Goal: Task Accomplishment & Management: Complete application form

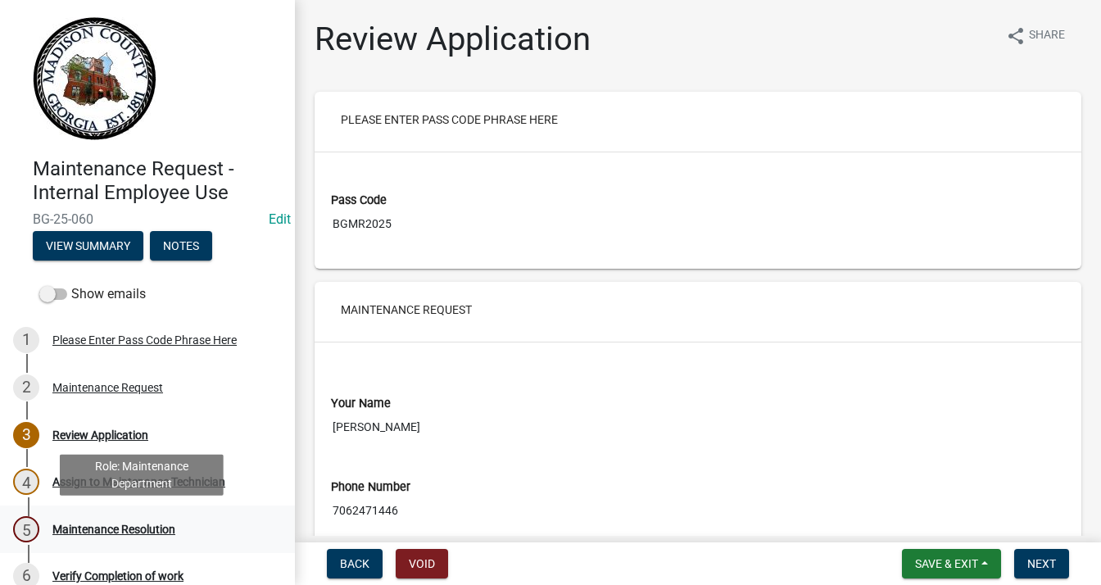
click at [108, 528] on div "Maintenance Resolution" at bounding box center [113, 528] width 123 height 11
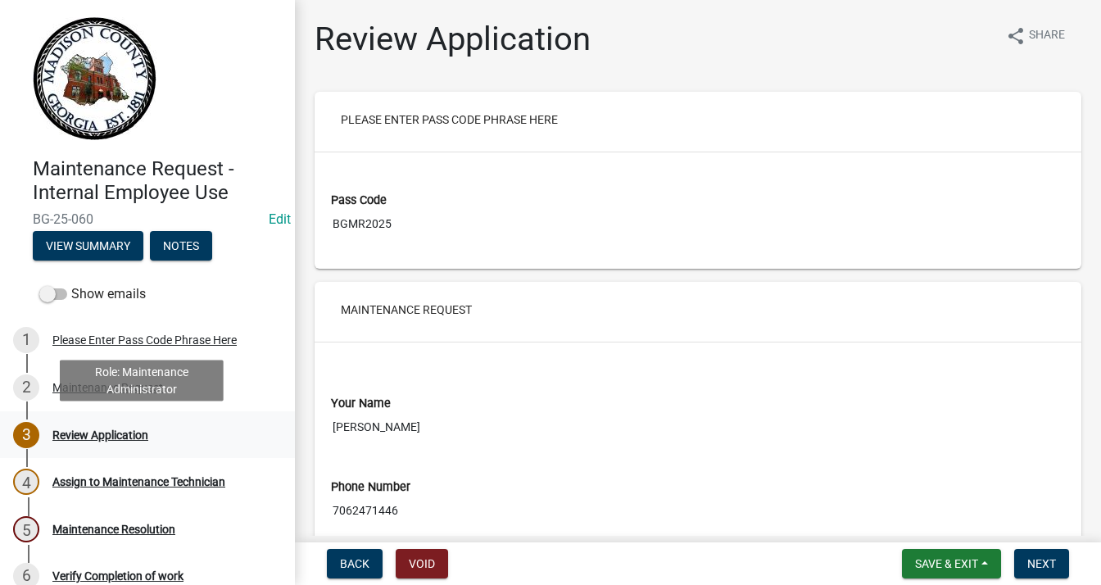
click at [100, 439] on div "Review Application" at bounding box center [100, 434] width 96 height 11
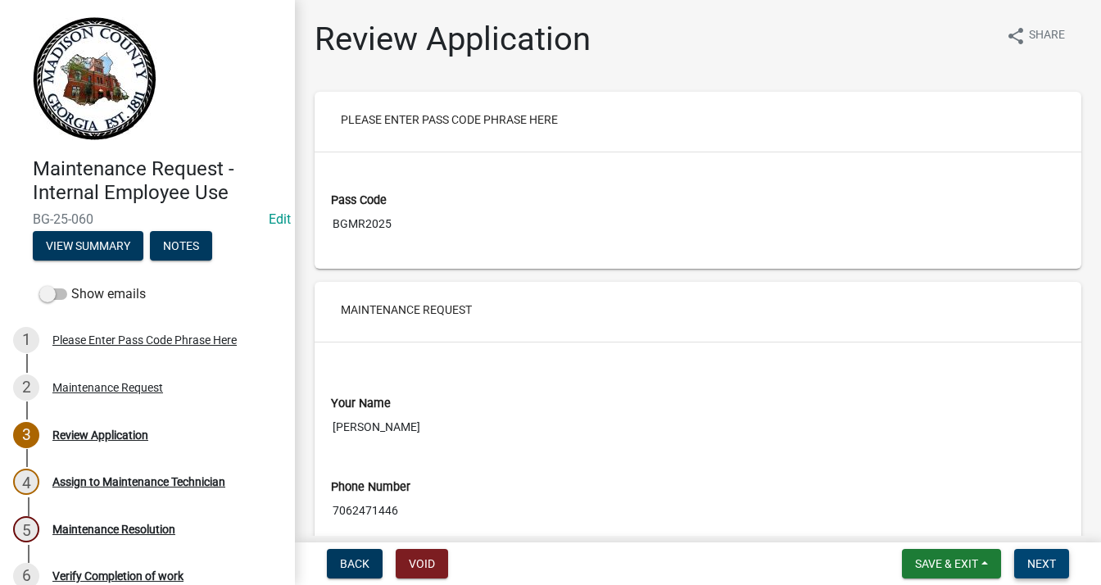
click at [1040, 559] on span "Next" at bounding box center [1041, 563] width 29 height 13
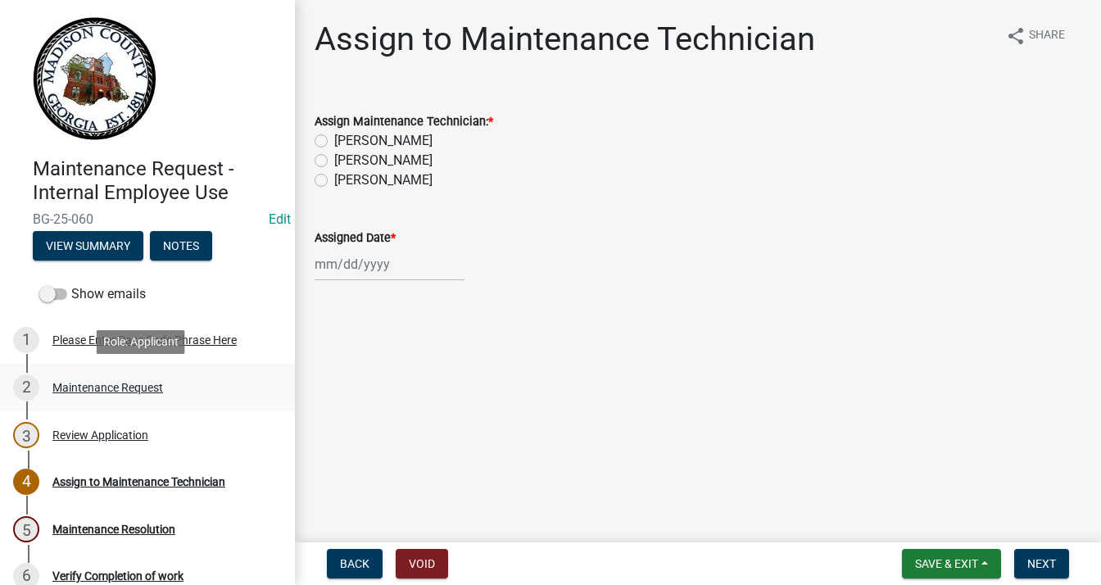
click at [128, 391] on div "Maintenance Request" at bounding box center [107, 387] width 111 height 11
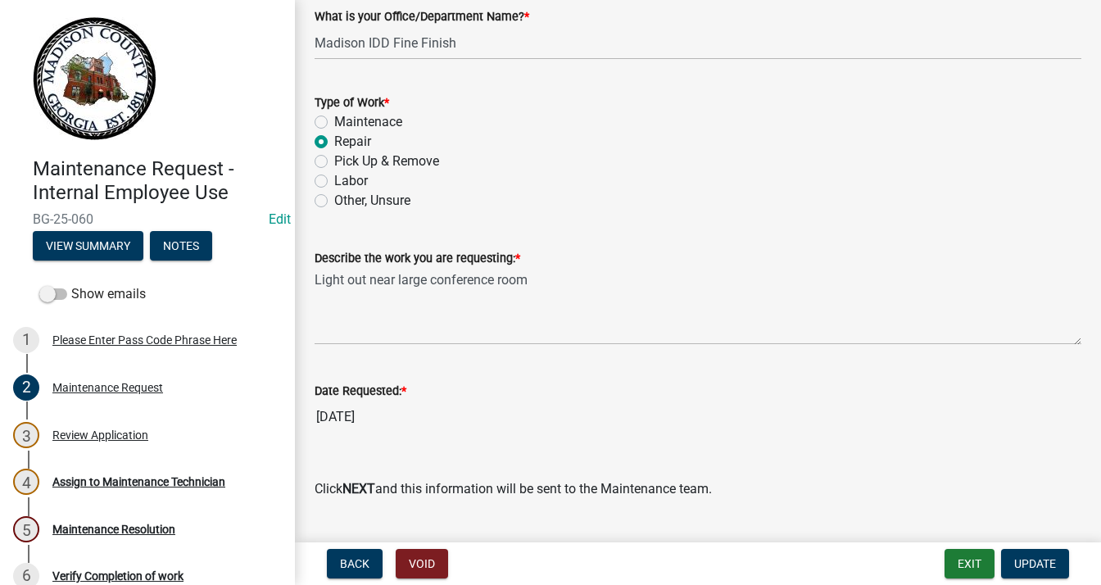
scroll to position [1165, 0]
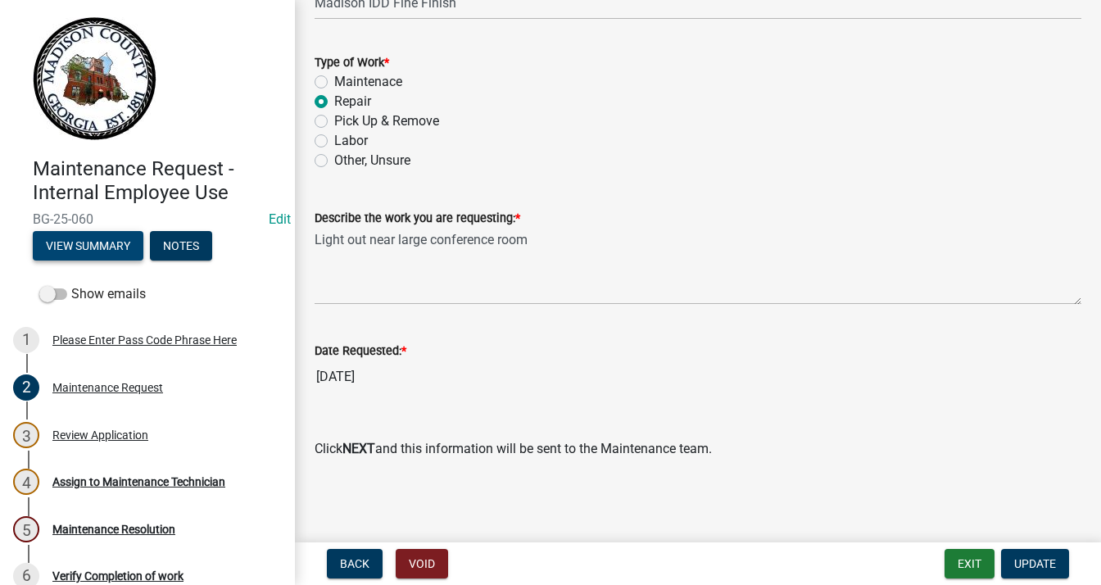
click at [118, 256] on button "View Summary" at bounding box center [88, 245] width 111 height 29
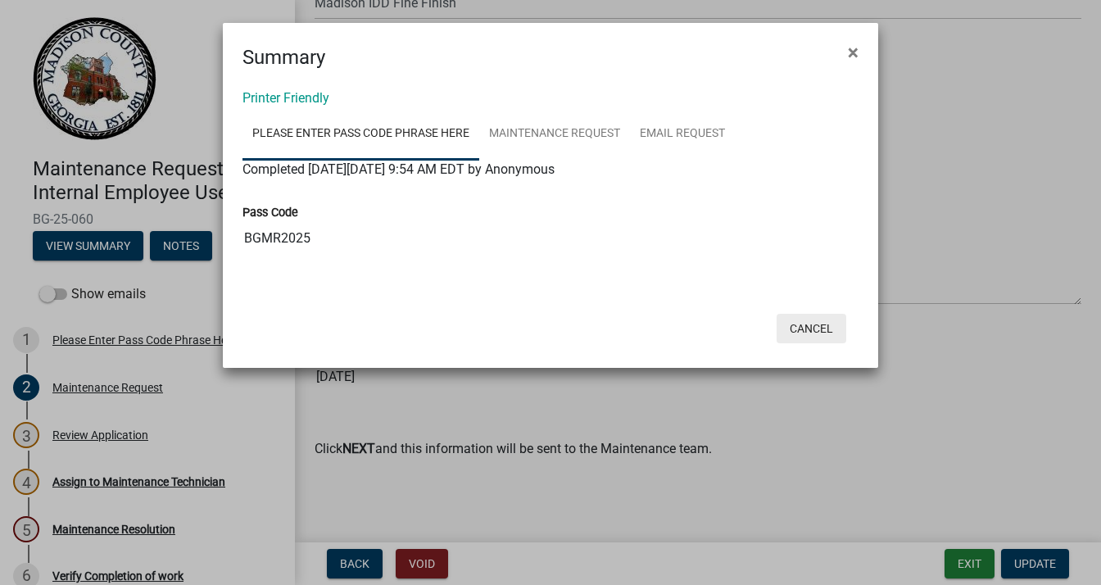
click at [826, 328] on button "Cancel" at bounding box center [812, 328] width 70 height 29
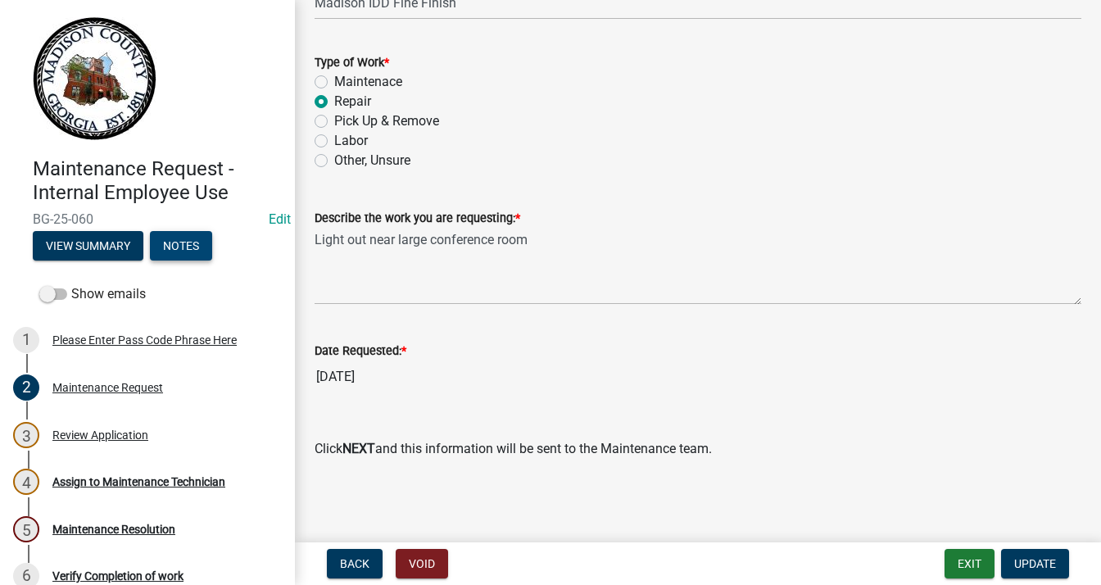
click at [178, 246] on button "Notes" at bounding box center [181, 245] width 62 height 29
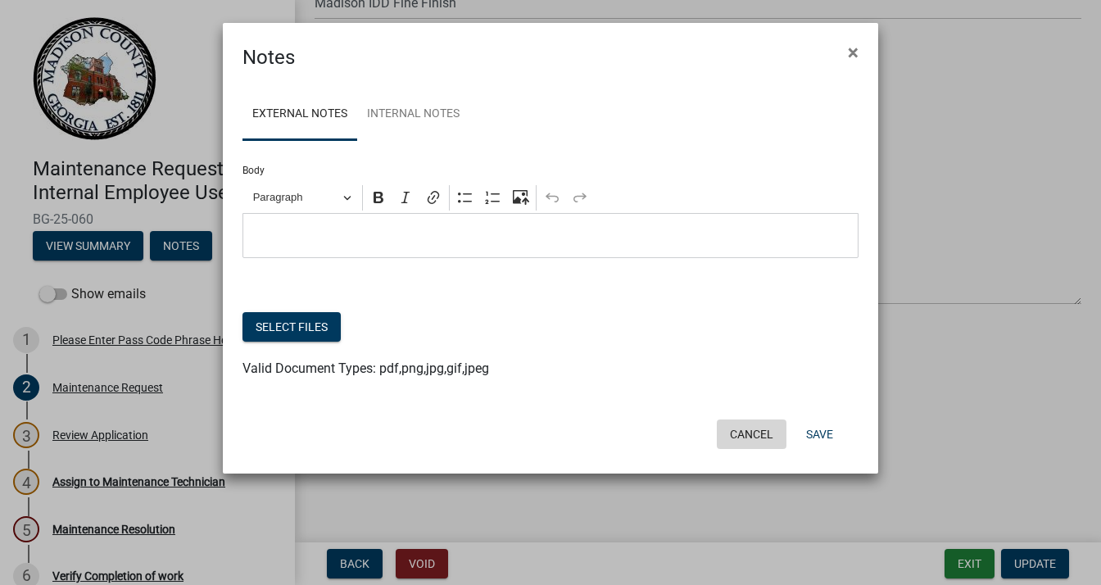
click at [752, 432] on button "Cancel" at bounding box center [752, 433] width 70 height 29
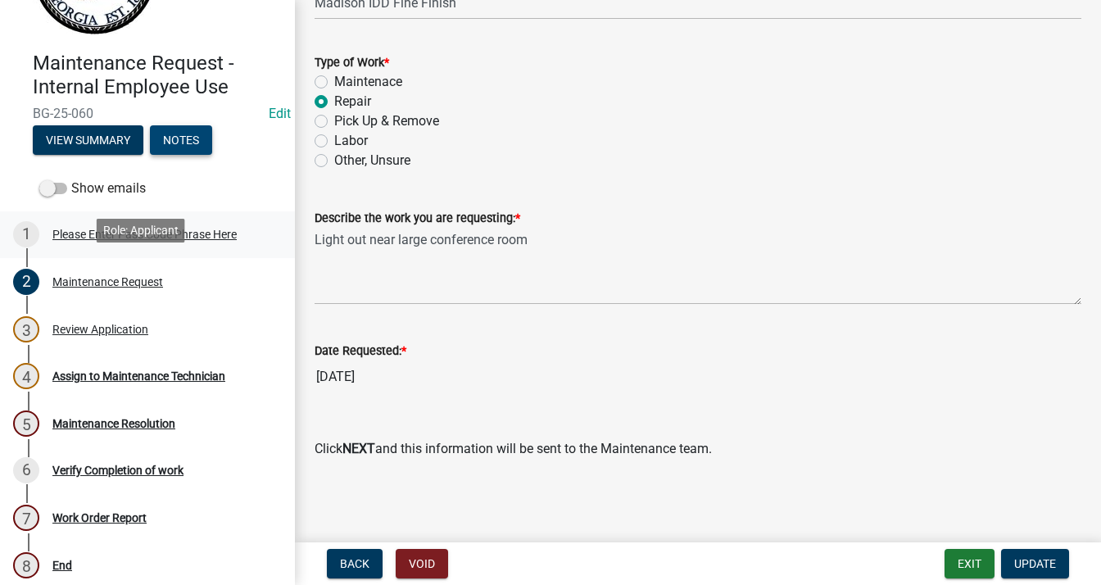
scroll to position [116, 0]
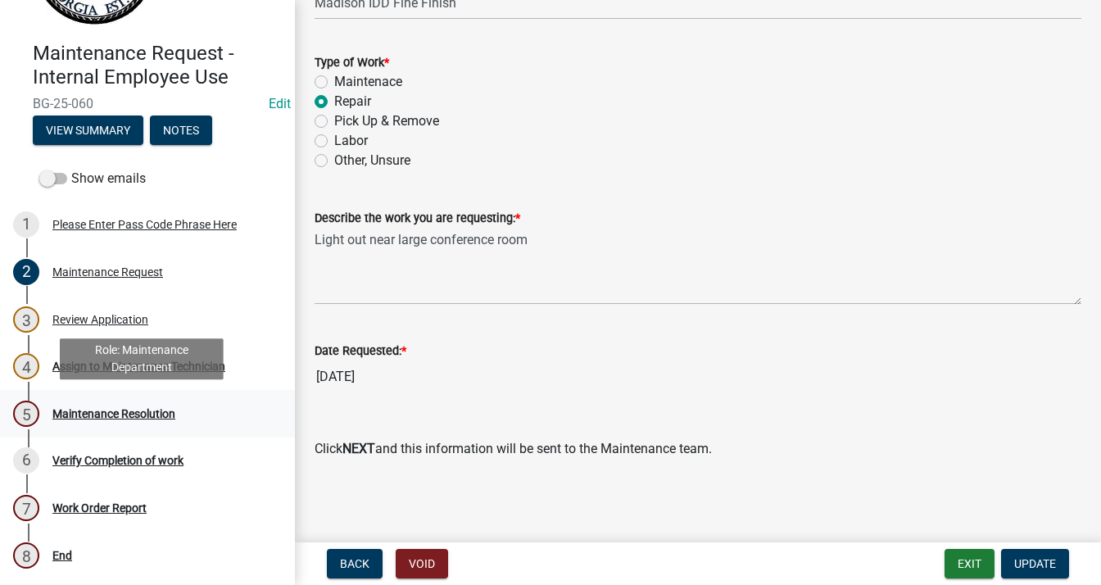
click at [92, 412] on div "Maintenance Resolution" at bounding box center [113, 413] width 123 height 11
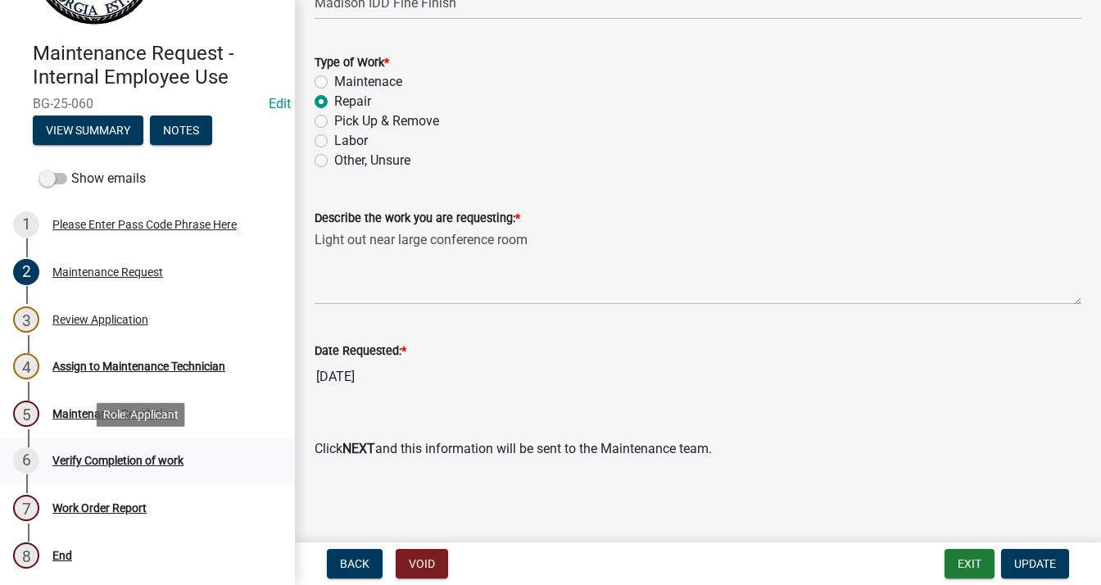
click at [125, 462] on div "Verify Completion of work" at bounding box center [117, 460] width 131 height 11
click at [91, 222] on div "Please Enter Pass Code Phrase Here" at bounding box center [144, 224] width 184 height 11
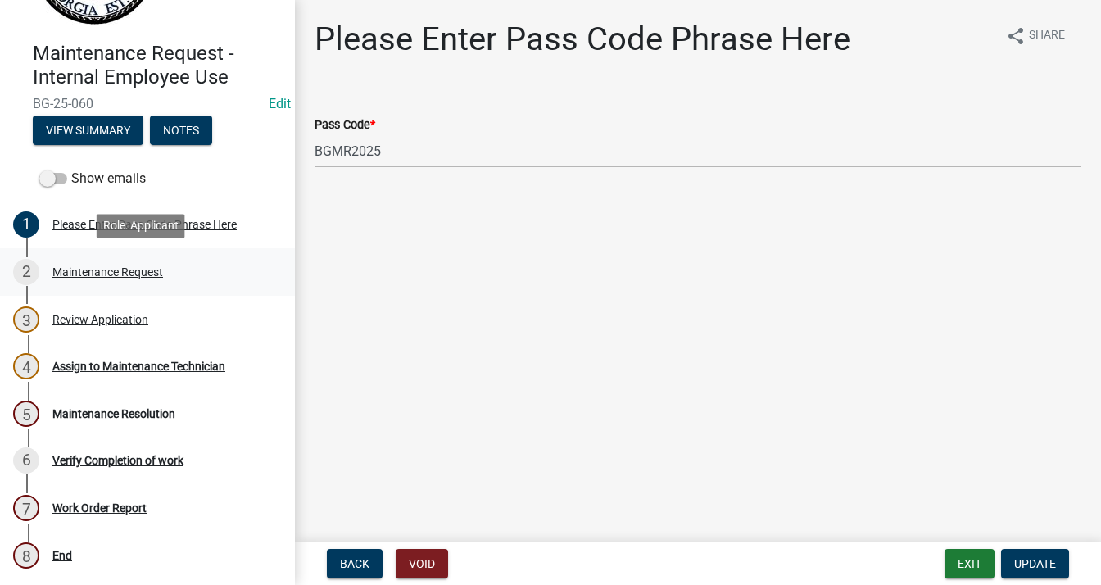
click at [96, 270] on div "Maintenance Request" at bounding box center [107, 271] width 111 height 11
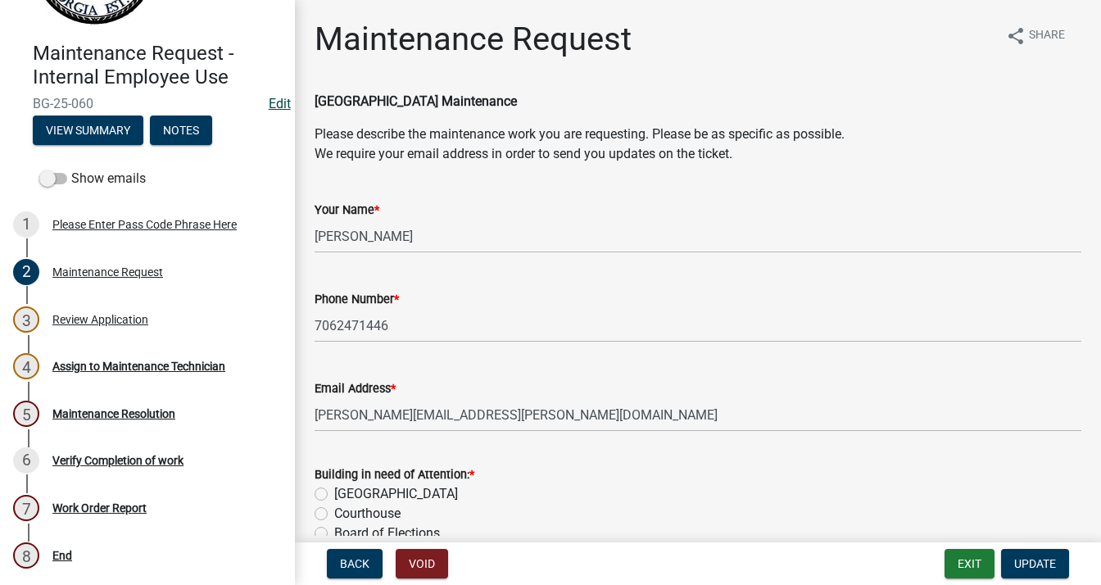
click at [269, 101] on link "Edit" at bounding box center [280, 104] width 22 height 16
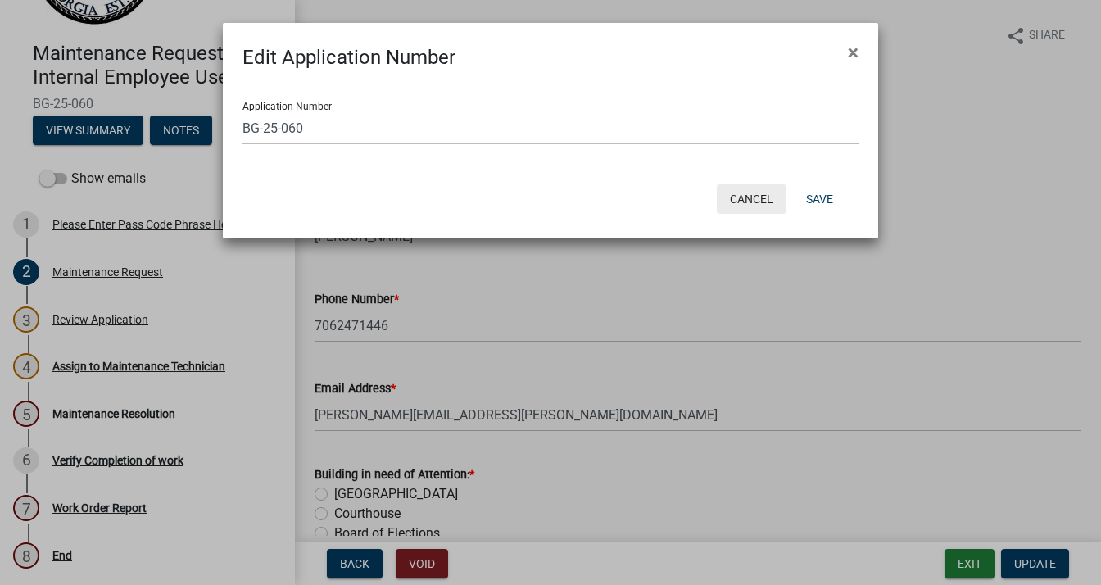
click at [745, 202] on button "Cancel" at bounding box center [752, 198] width 70 height 29
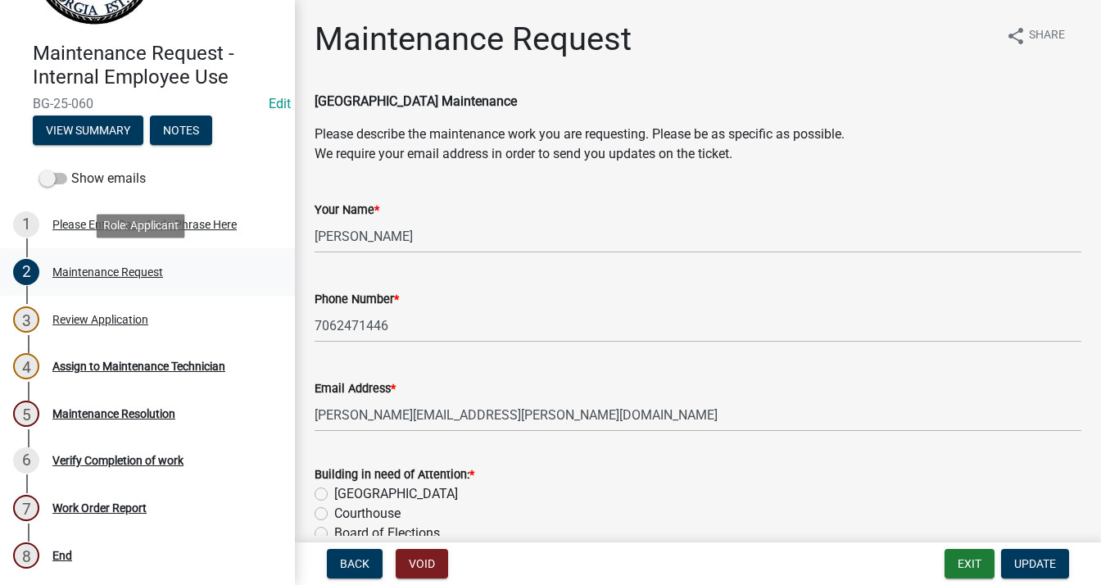
click at [84, 270] on div "Maintenance Request" at bounding box center [107, 271] width 111 height 11
click at [206, 270] on div "2 Maintenance Request" at bounding box center [141, 272] width 256 height 26
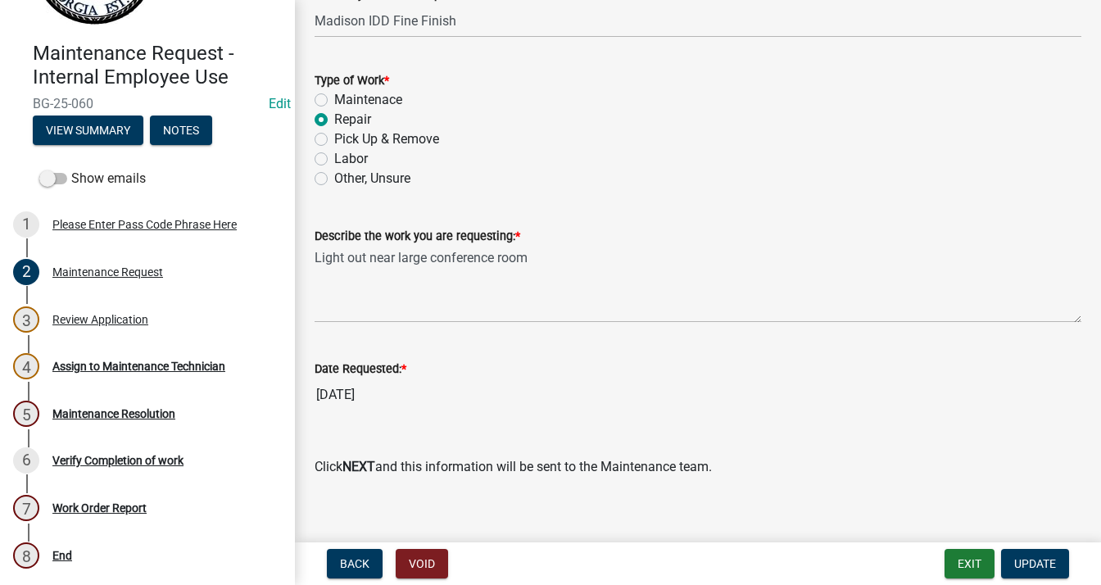
scroll to position [1165, 0]
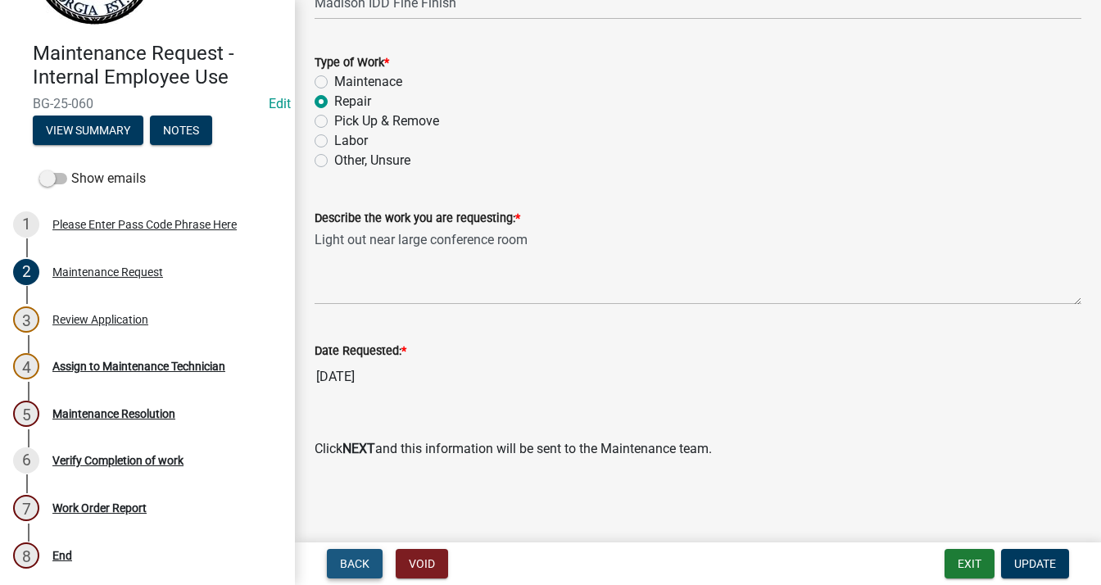
click at [341, 557] on span "Back" at bounding box center [354, 563] width 29 height 13
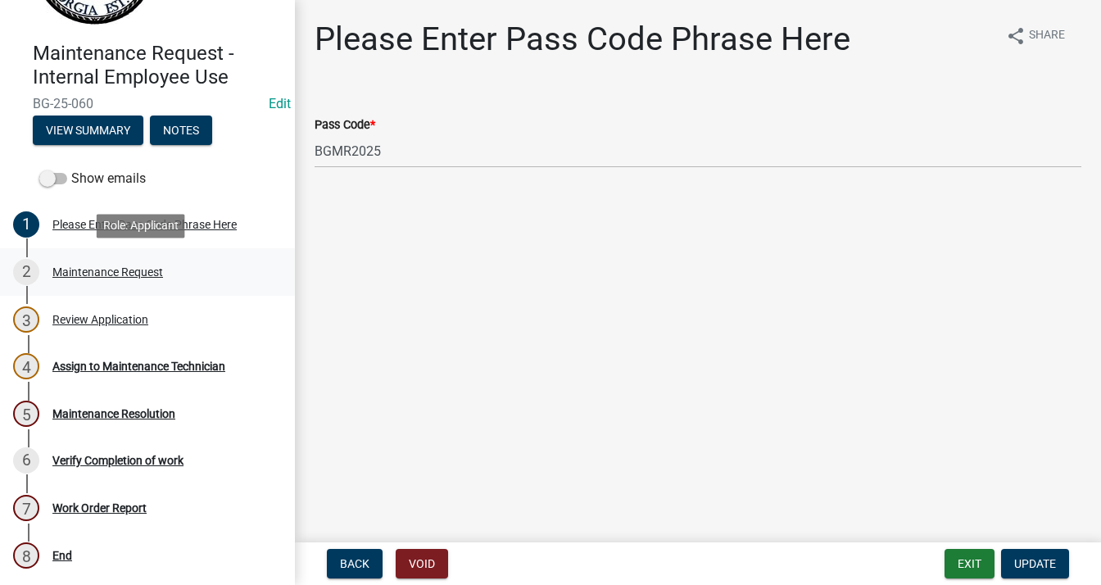
click at [131, 273] on div "Maintenance Request" at bounding box center [107, 271] width 111 height 11
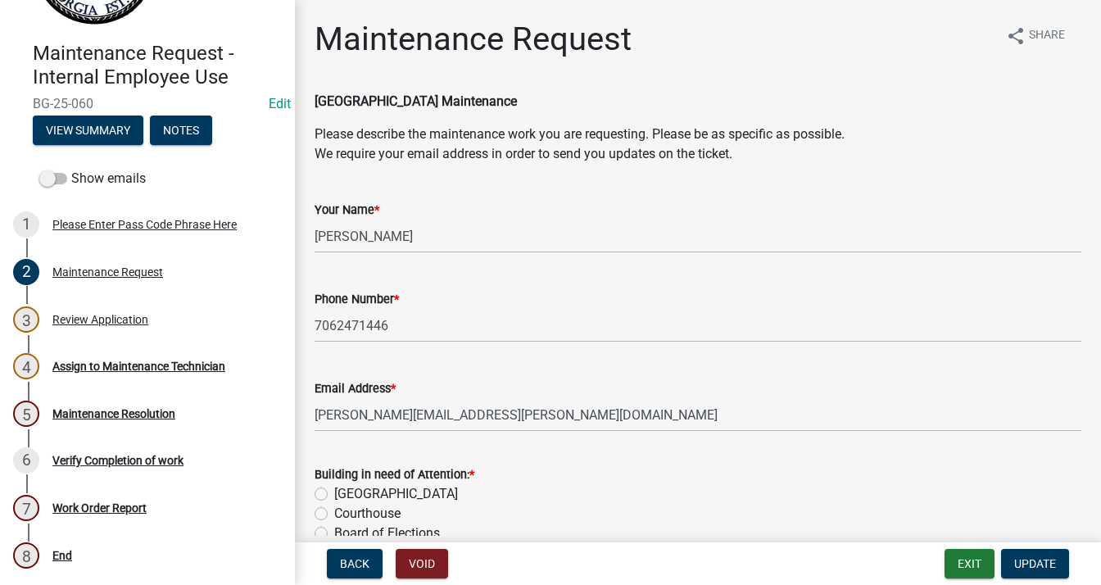
click at [577, 170] on wm-data-entity-input "[GEOGRAPHIC_DATA] Maintenance Please describe the maintenance work you are requ…" at bounding box center [698, 134] width 767 height 85
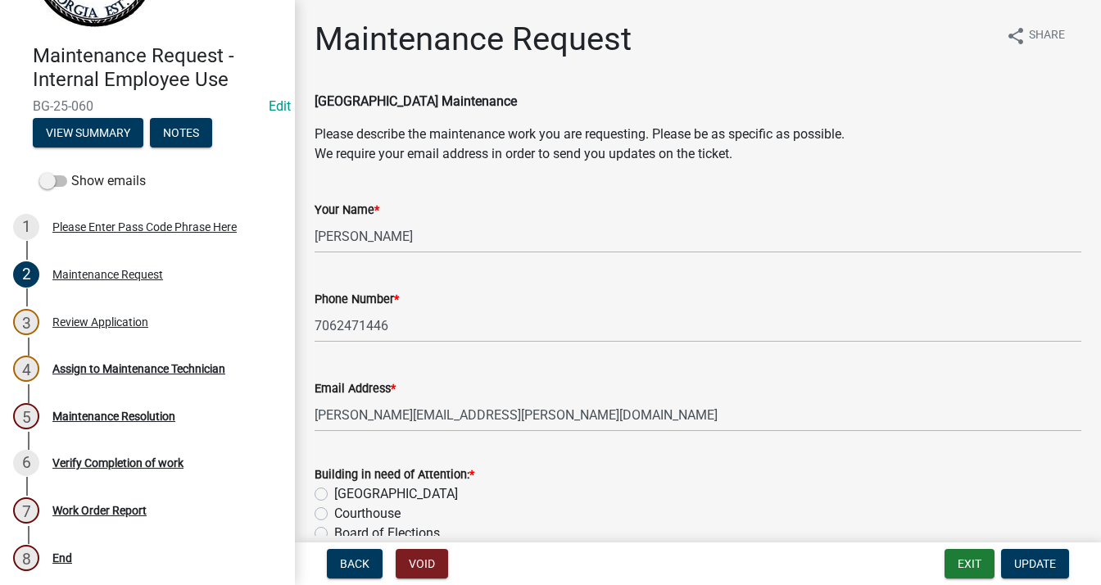
scroll to position [116, 0]
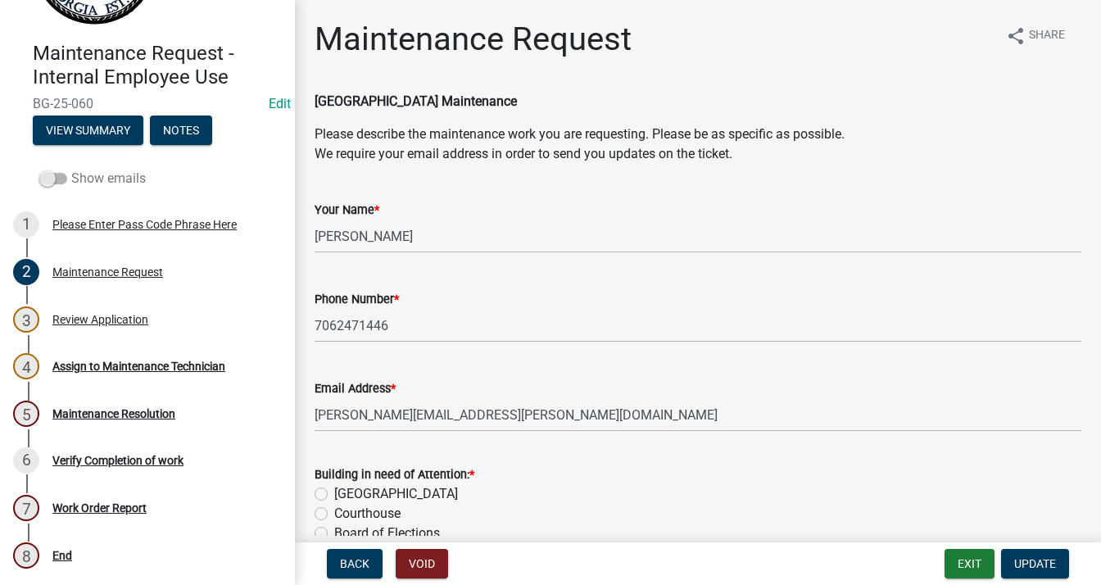
click at [48, 174] on span at bounding box center [53, 178] width 28 height 11
click at [71, 169] on input "Show emails" at bounding box center [71, 169] width 0 height 0
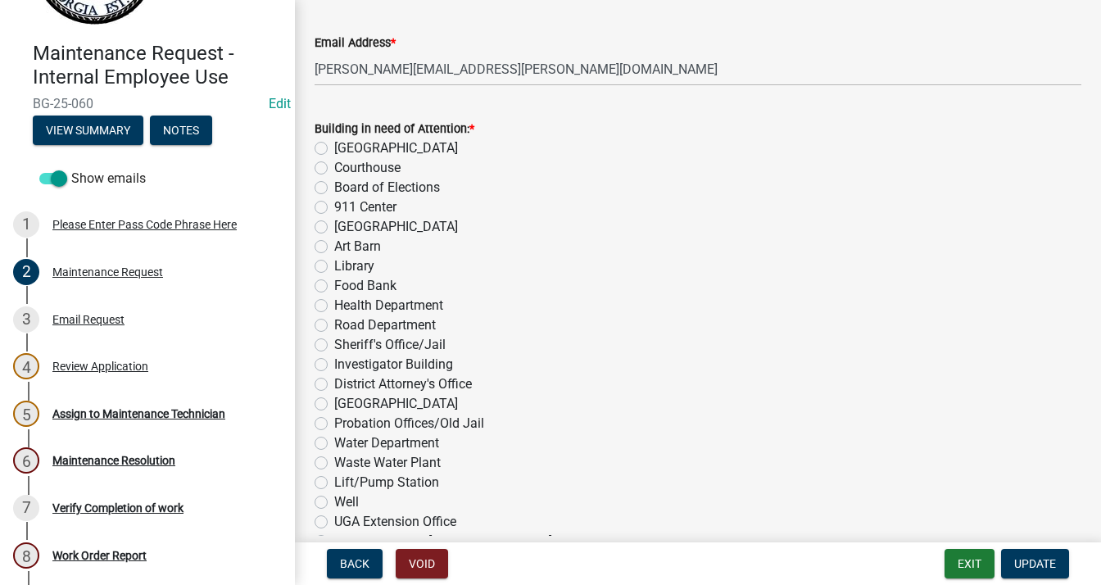
scroll to position [0, 0]
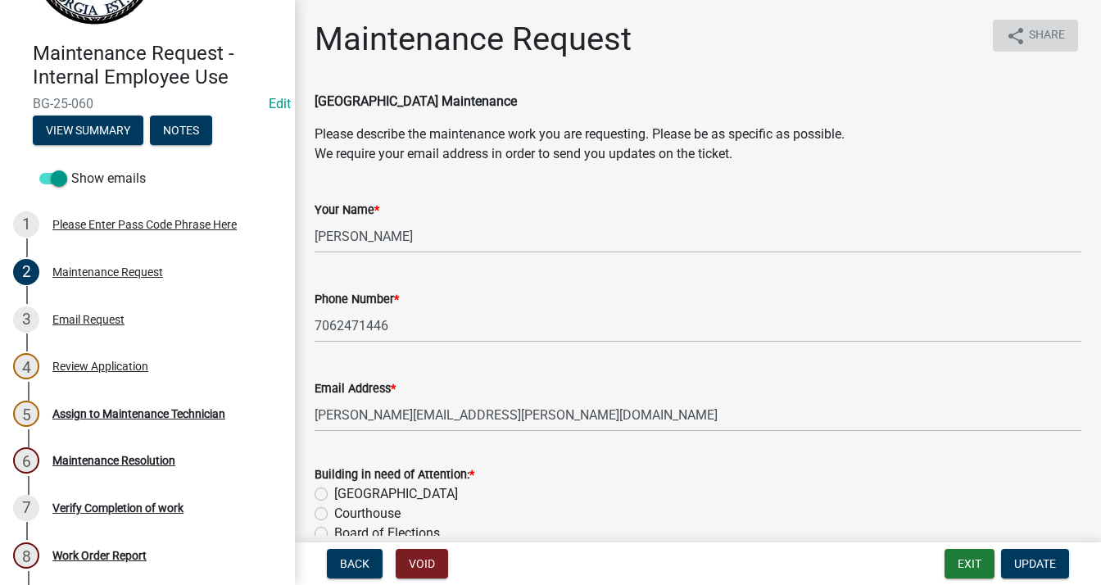
click at [1029, 36] on span "Share" at bounding box center [1047, 36] width 36 height 20
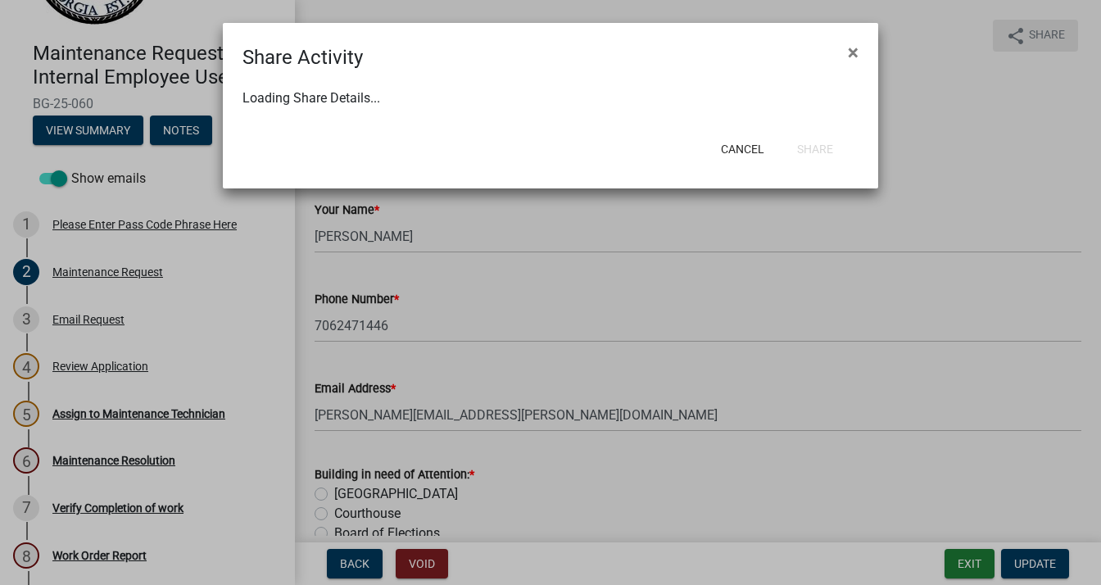
select select "1"
select select "0"
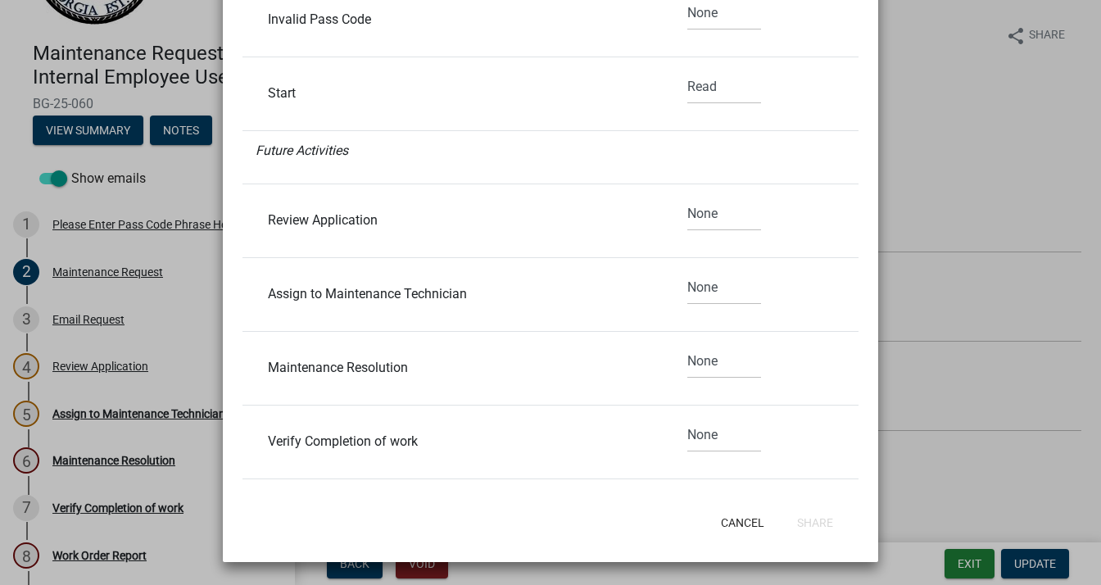
scroll to position [329, 0]
click at [742, 523] on button "Cancel" at bounding box center [743, 522] width 70 height 29
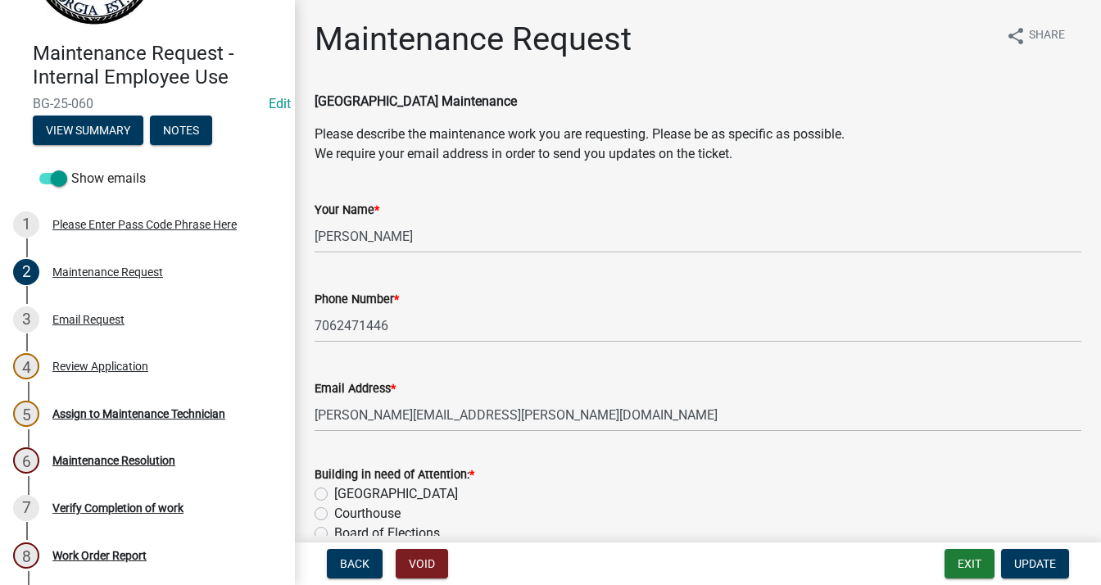
scroll to position [116, 0]
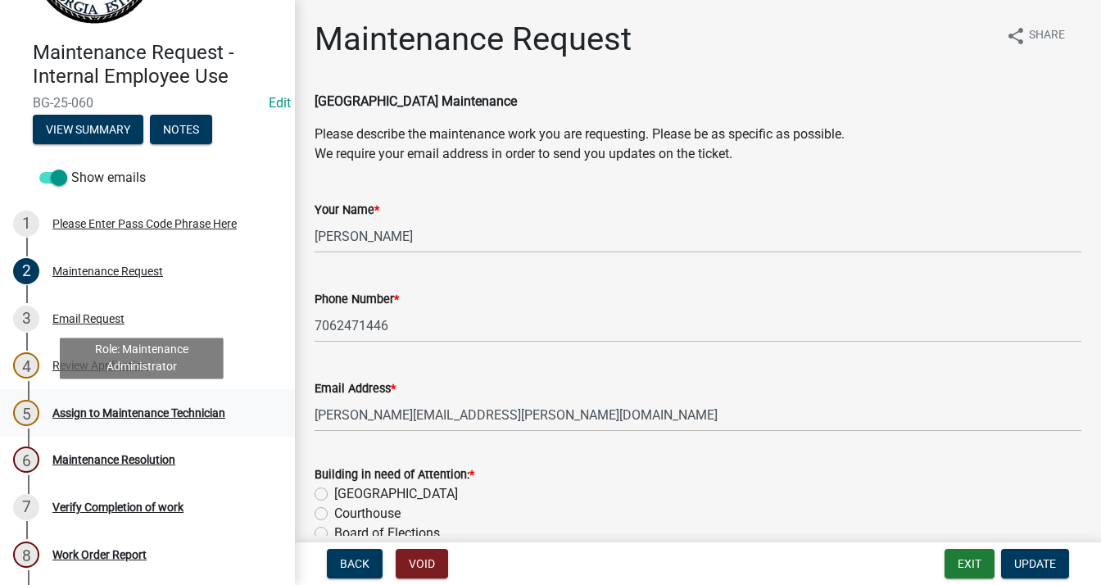
click at [170, 410] on div "Assign to Maintenance Technician" at bounding box center [138, 412] width 173 height 11
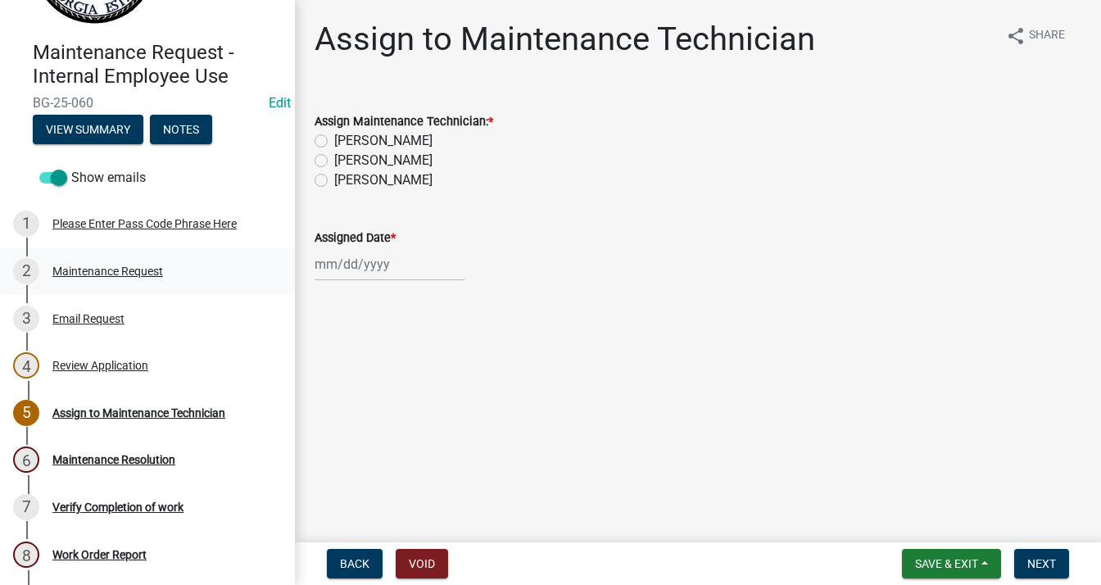
click at [114, 266] on div "Maintenance Request" at bounding box center [107, 270] width 111 height 11
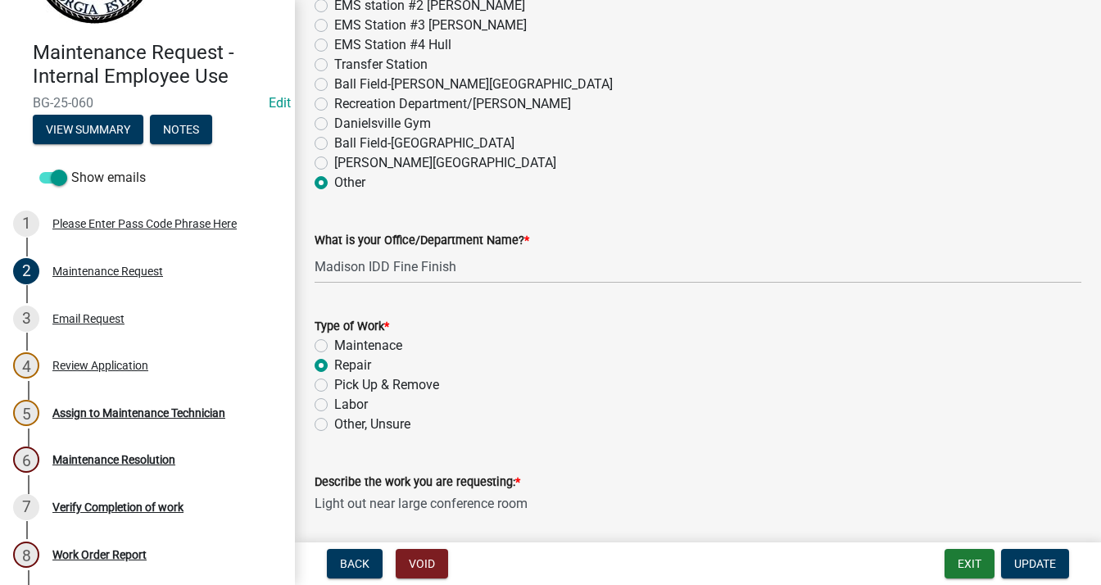
scroll to position [1165, 0]
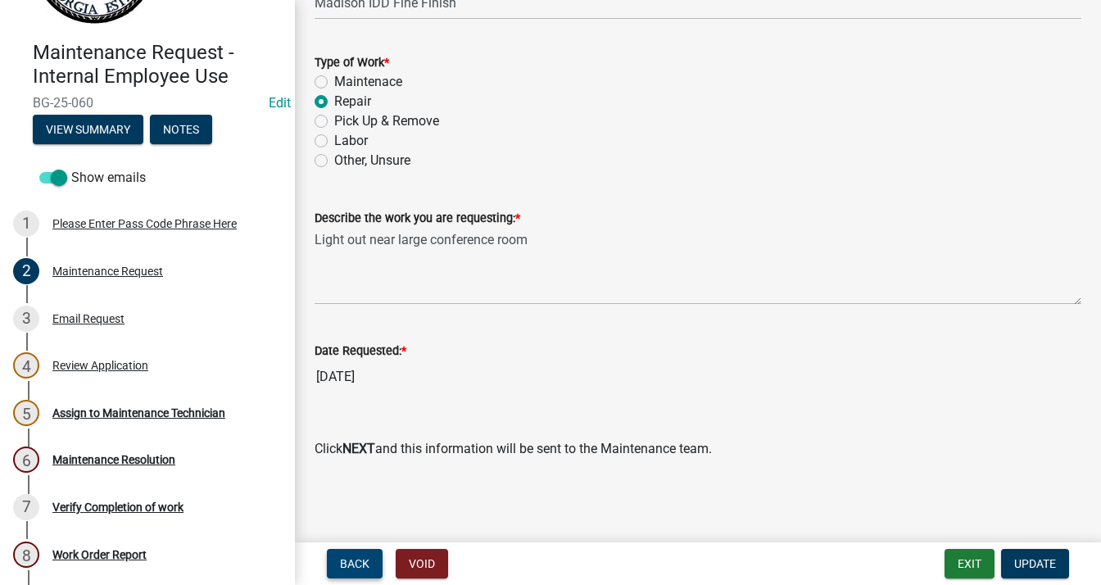
click at [353, 553] on button "Back" at bounding box center [355, 563] width 56 height 29
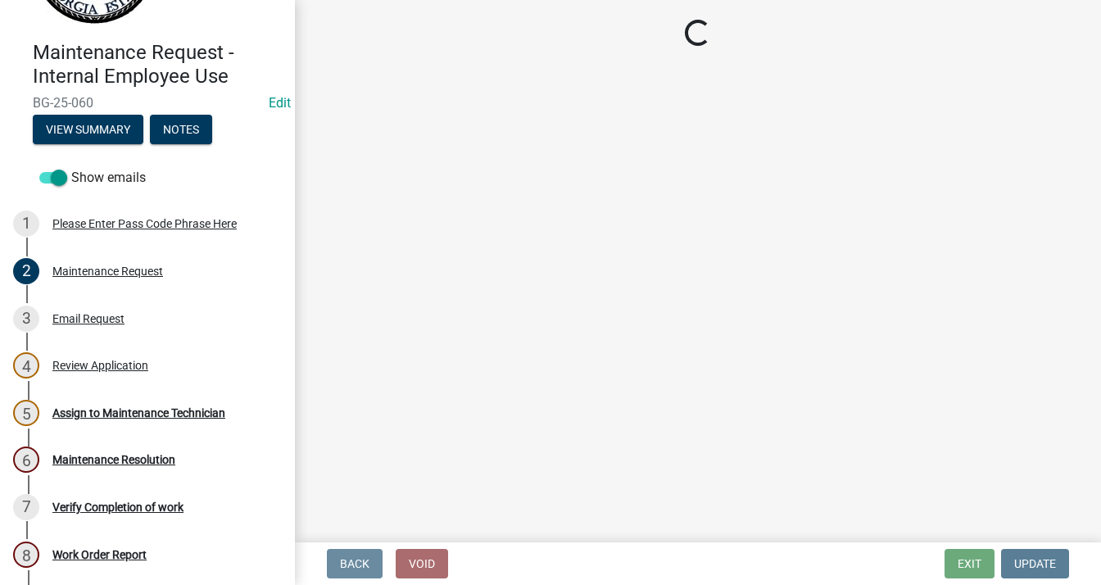
scroll to position [0, 0]
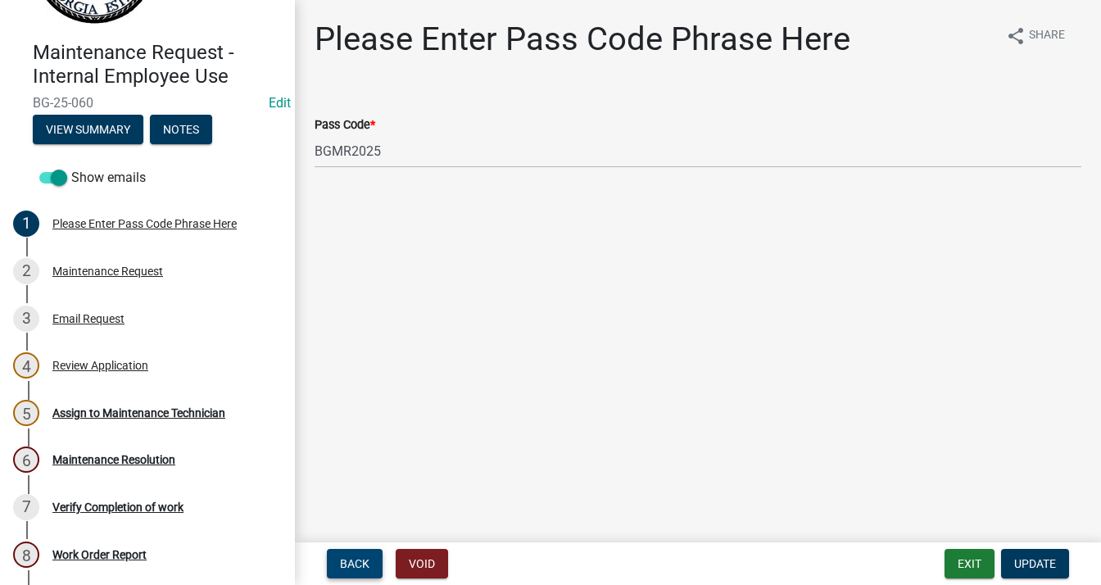
click at [353, 553] on button "Back" at bounding box center [355, 563] width 56 height 29
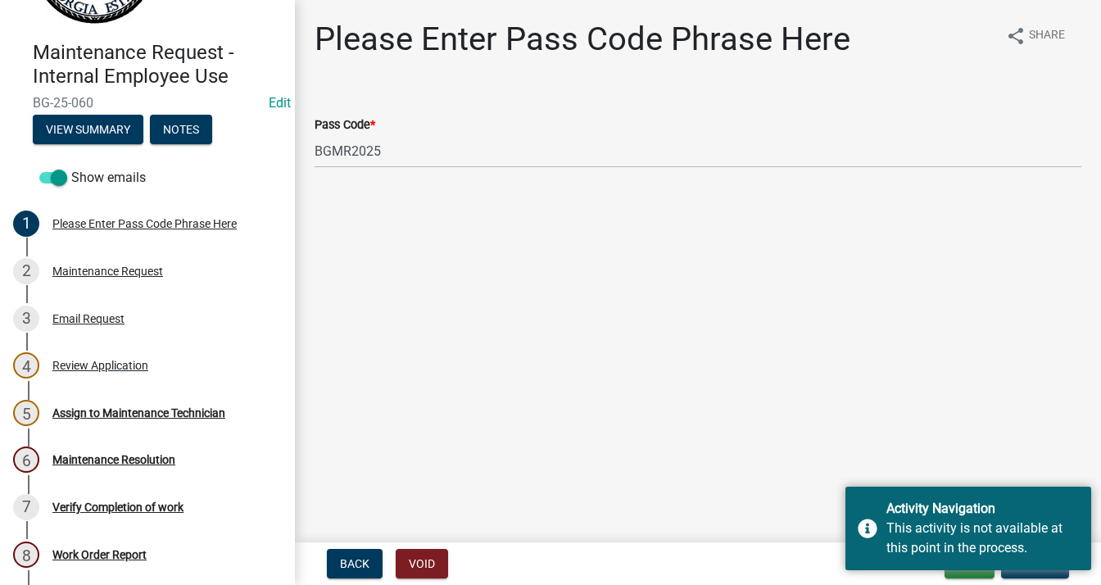
click at [677, 501] on main "Please Enter Pass Code Phrase Here share Share Pass Code * BGMR2025" at bounding box center [698, 268] width 806 height 536
click at [95, 274] on div "Maintenance Request" at bounding box center [107, 270] width 111 height 11
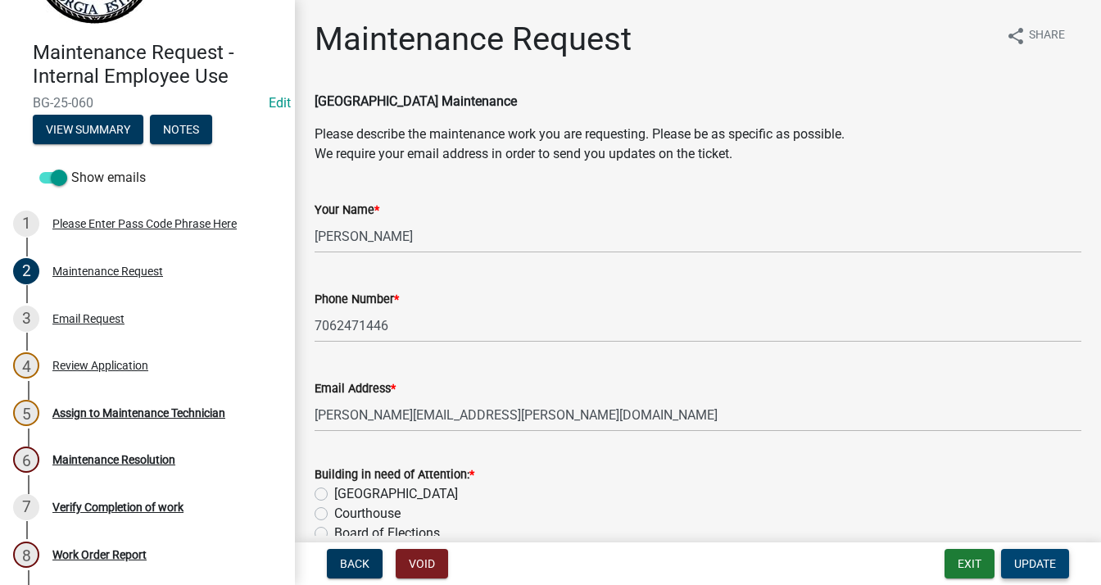
click at [1022, 558] on span "Update" at bounding box center [1035, 563] width 42 height 13
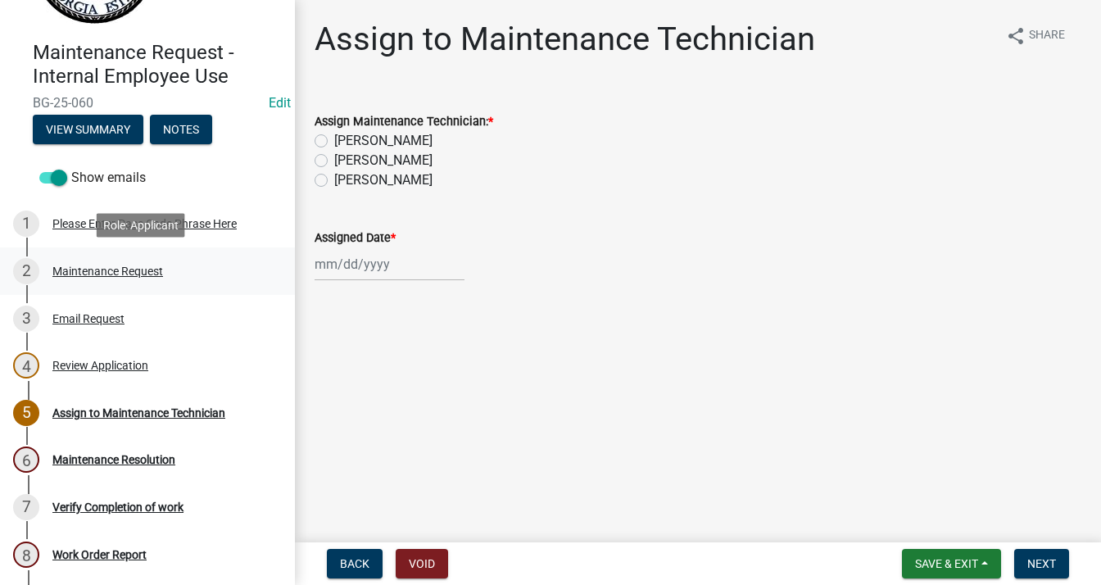
click at [80, 263] on div "2 Maintenance Request" at bounding box center [141, 271] width 256 height 26
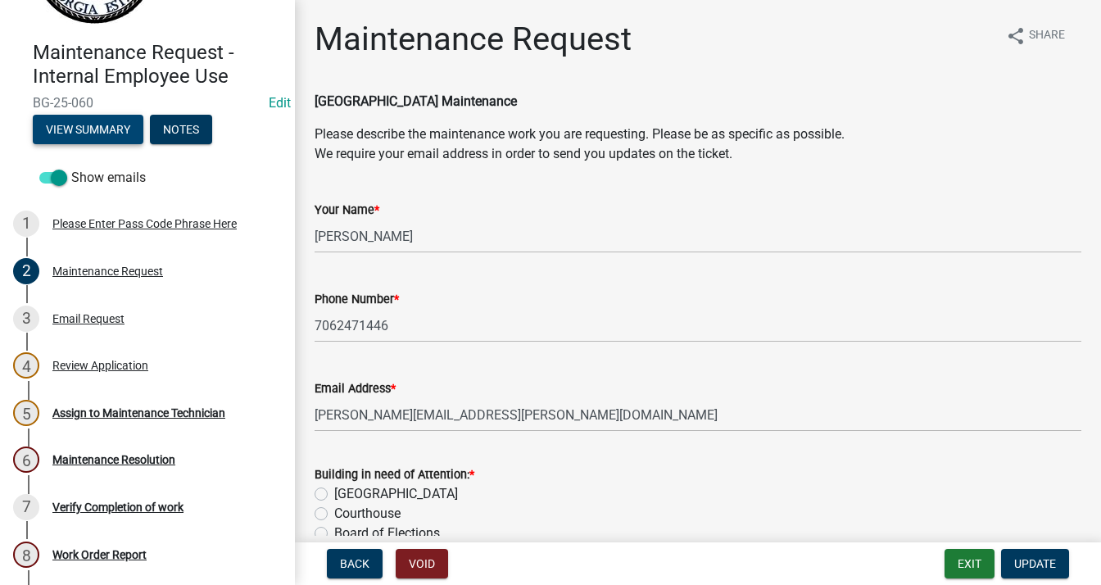
click at [79, 119] on button "View Summary" at bounding box center [88, 129] width 111 height 29
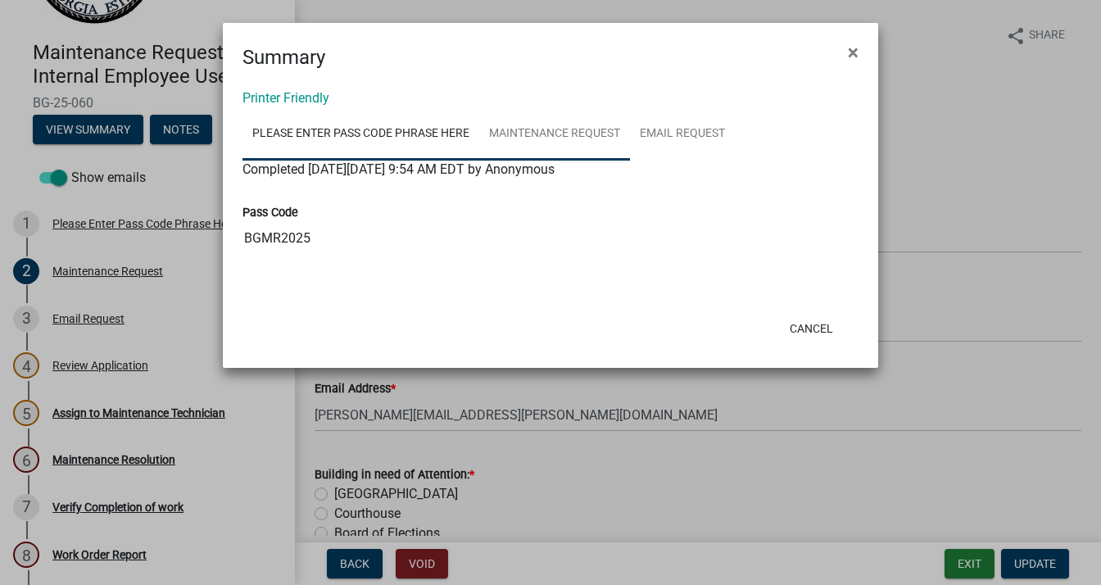
click at [489, 131] on link "Maintenance Request" at bounding box center [554, 134] width 151 height 52
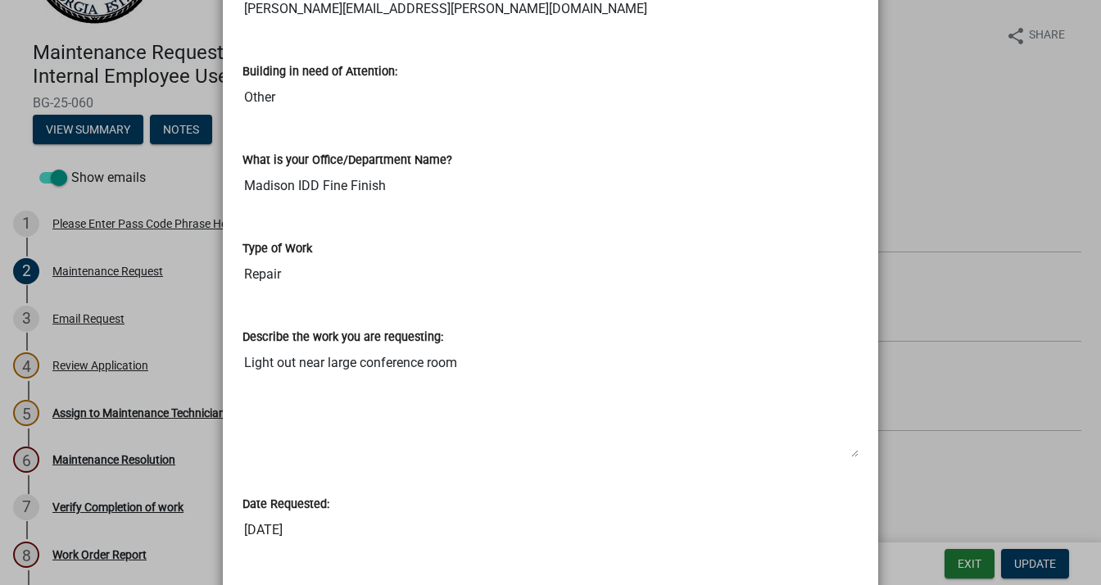
scroll to position [652, 0]
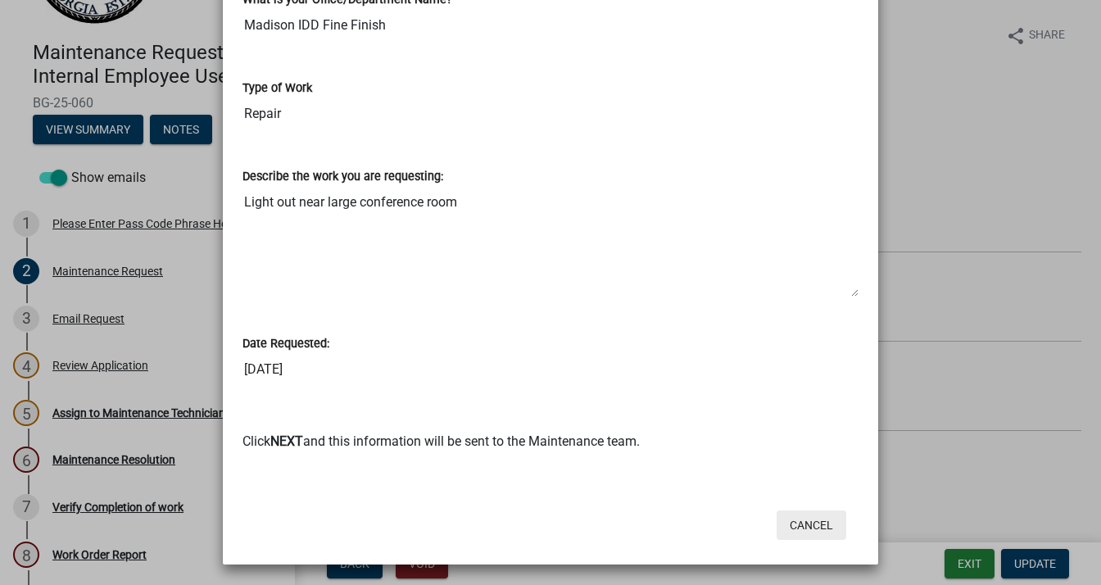
click at [816, 519] on button "Cancel" at bounding box center [812, 524] width 70 height 29
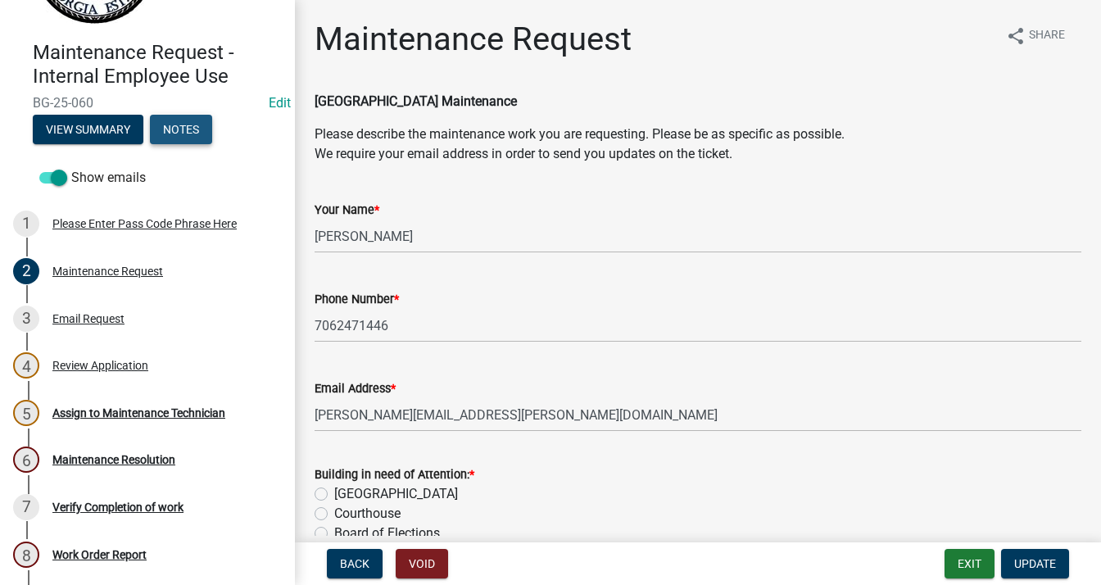
click at [188, 135] on button "Notes" at bounding box center [181, 129] width 62 height 29
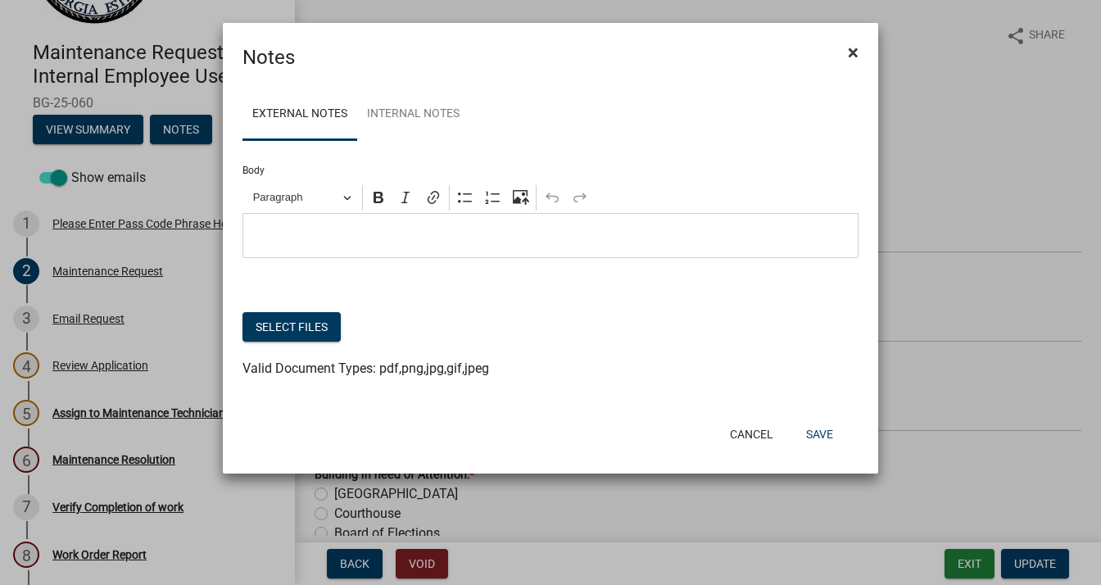
click at [844, 47] on button "×" at bounding box center [853, 52] width 37 height 46
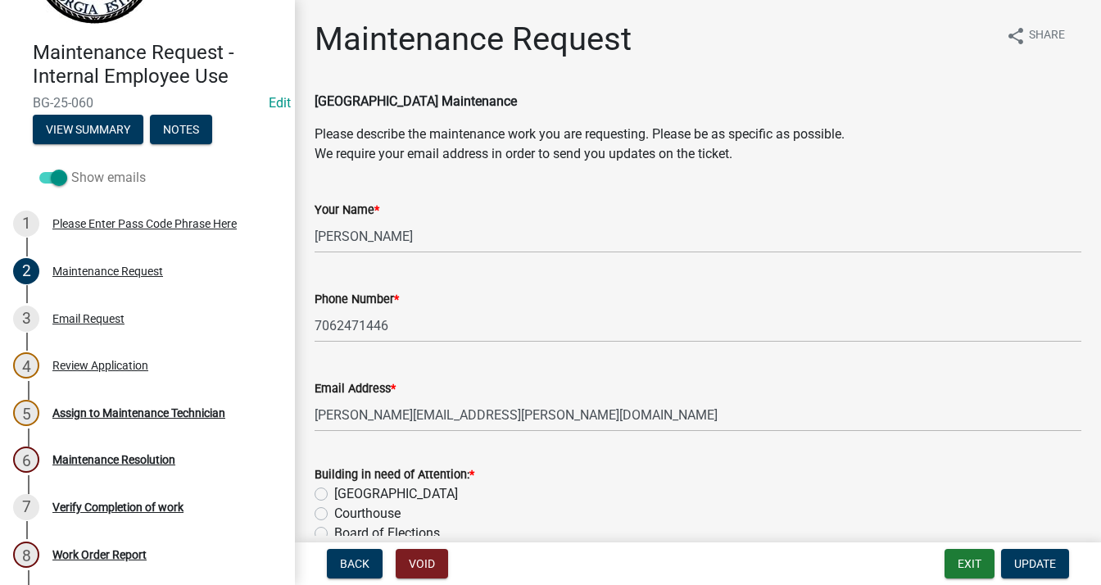
click at [65, 176] on span at bounding box center [53, 177] width 28 height 11
click at [71, 168] on input "Show emails" at bounding box center [71, 168] width 0 height 0
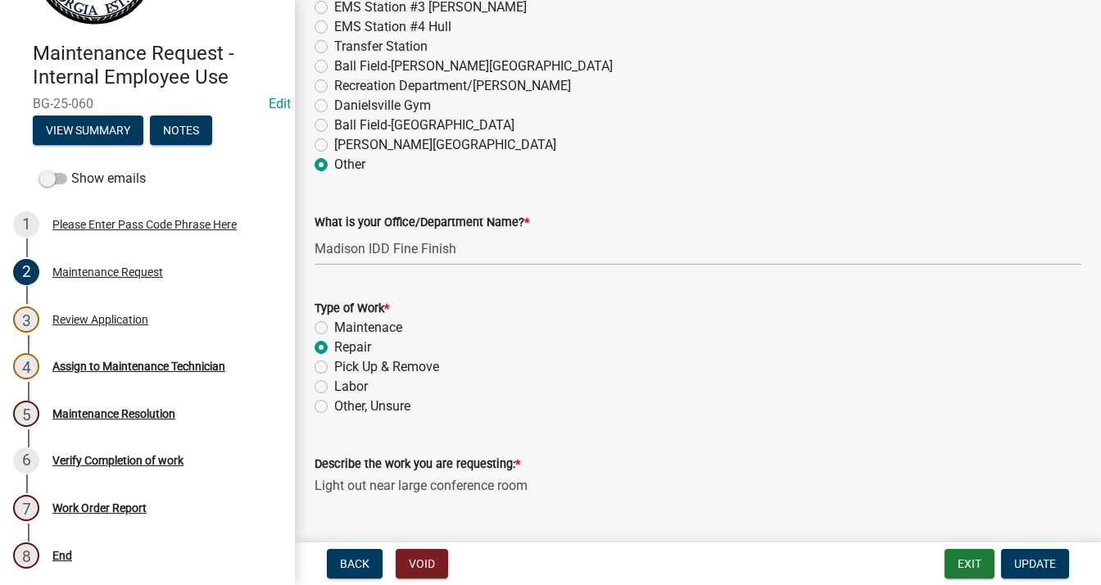
scroll to position [1165, 0]
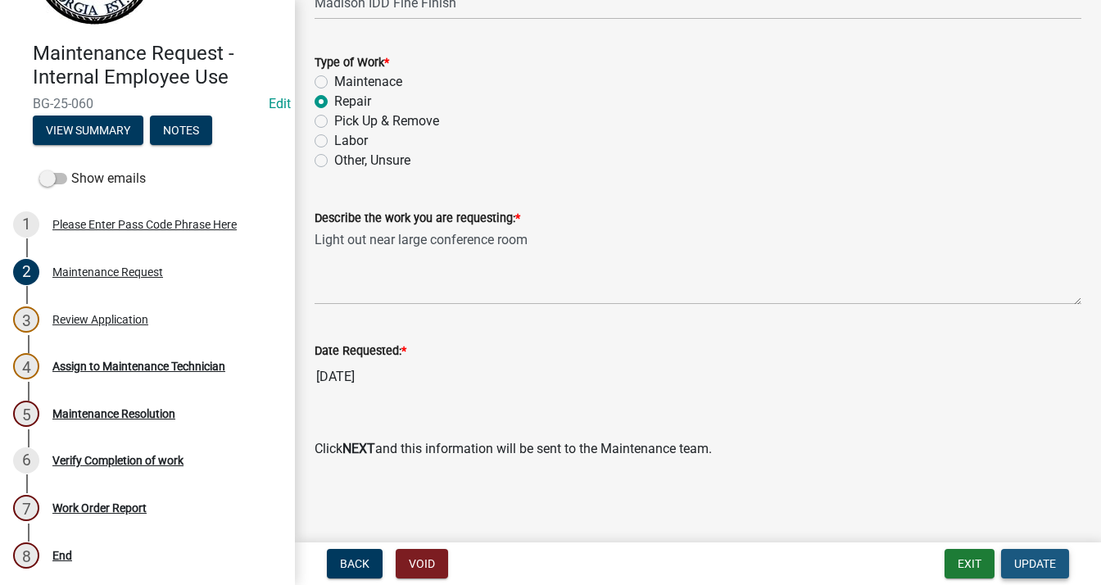
click at [1014, 559] on span "Update" at bounding box center [1035, 563] width 42 height 13
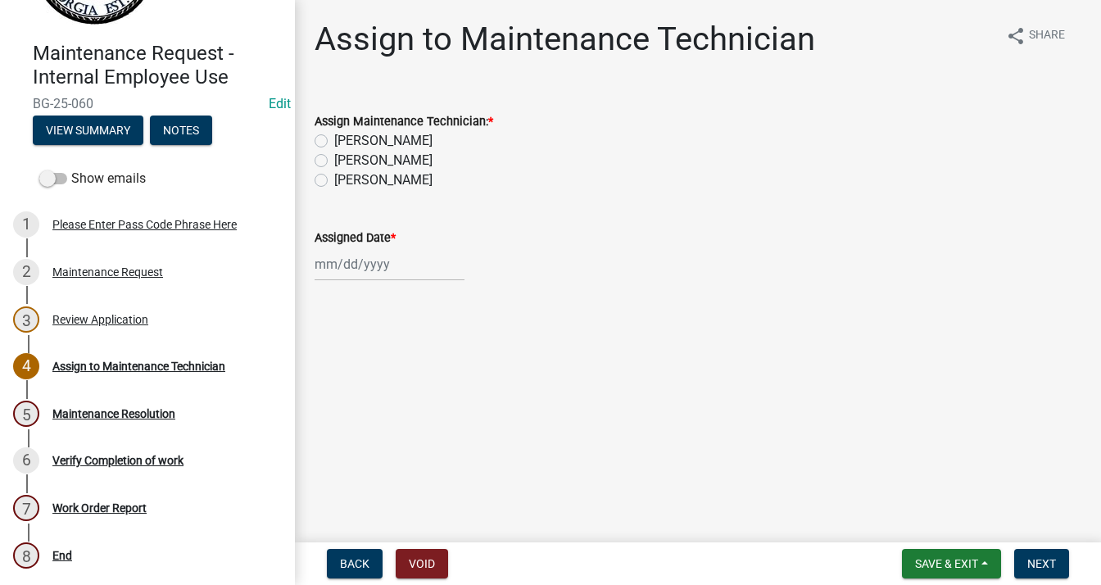
click at [334, 160] on label "[PERSON_NAME]" at bounding box center [383, 161] width 98 height 20
click at [334, 160] on input "[PERSON_NAME]" at bounding box center [339, 156] width 11 height 11
radio input "true"
click at [329, 270] on div at bounding box center [390, 264] width 150 height 34
select select "8"
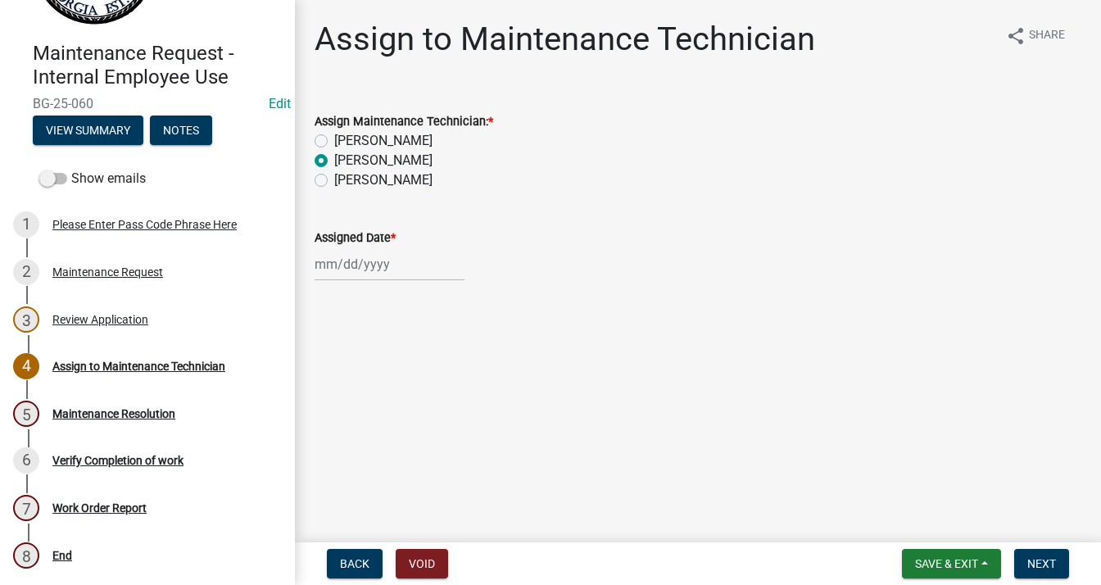
select select "2025"
click at [377, 401] on div "13" at bounding box center [383, 404] width 26 height 26
type input "[DATE]"
click at [1027, 558] on span "Next" at bounding box center [1041, 563] width 29 height 13
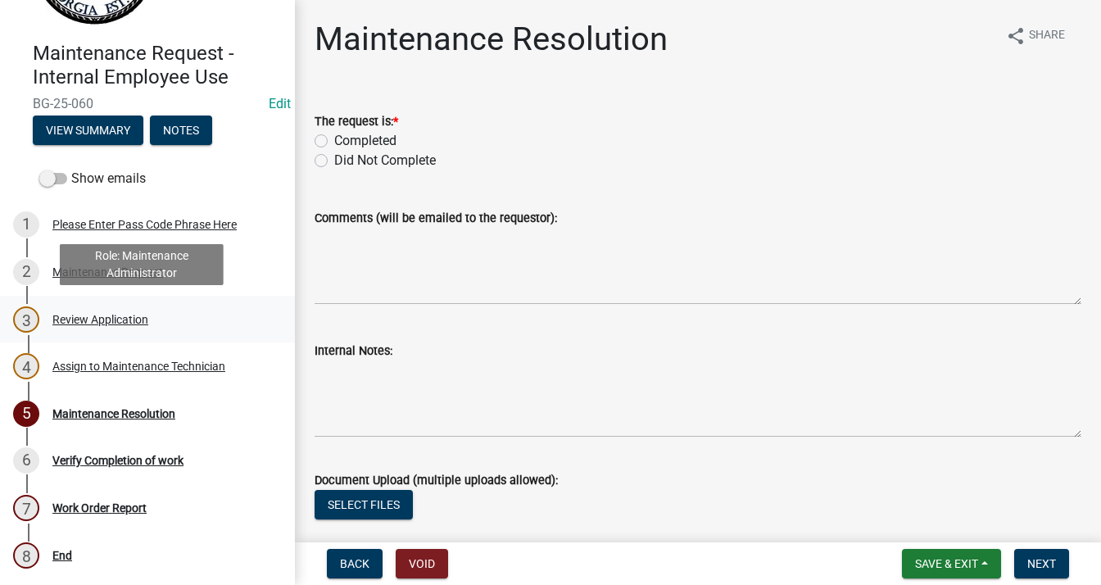
click at [75, 324] on div "Review Application" at bounding box center [100, 319] width 96 height 11
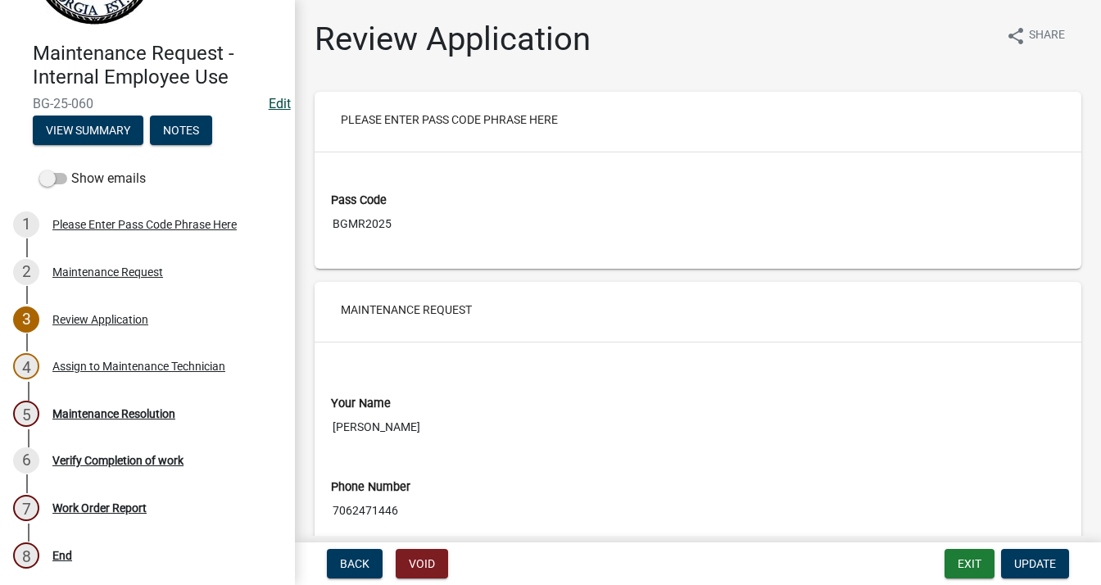
click at [269, 100] on link "Edit" at bounding box center [280, 104] width 22 height 16
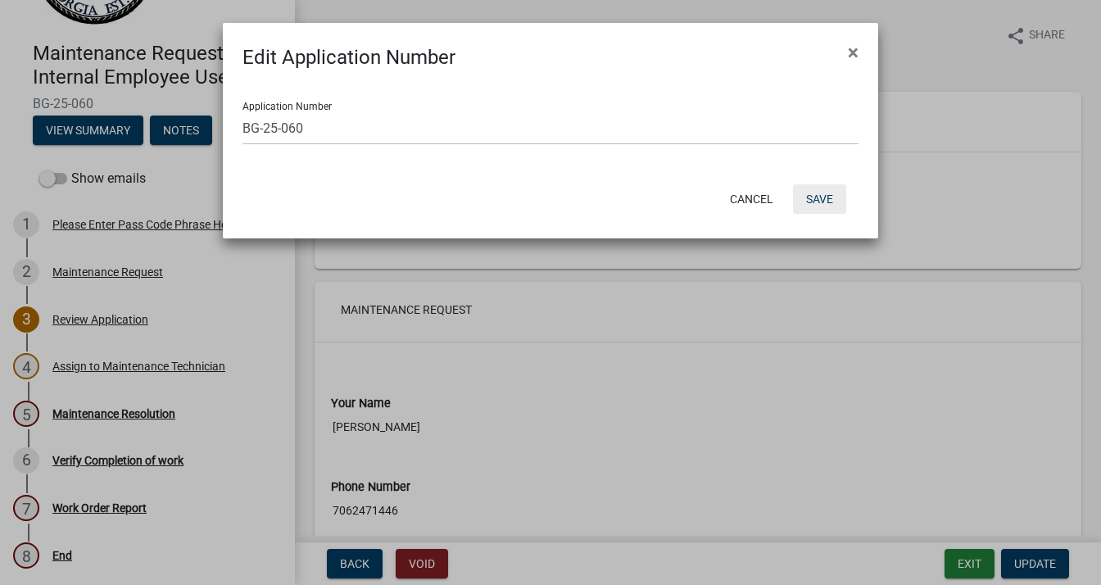
click at [806, 205] on button "Save" at bounding box center [819, 198] width 53 height 29
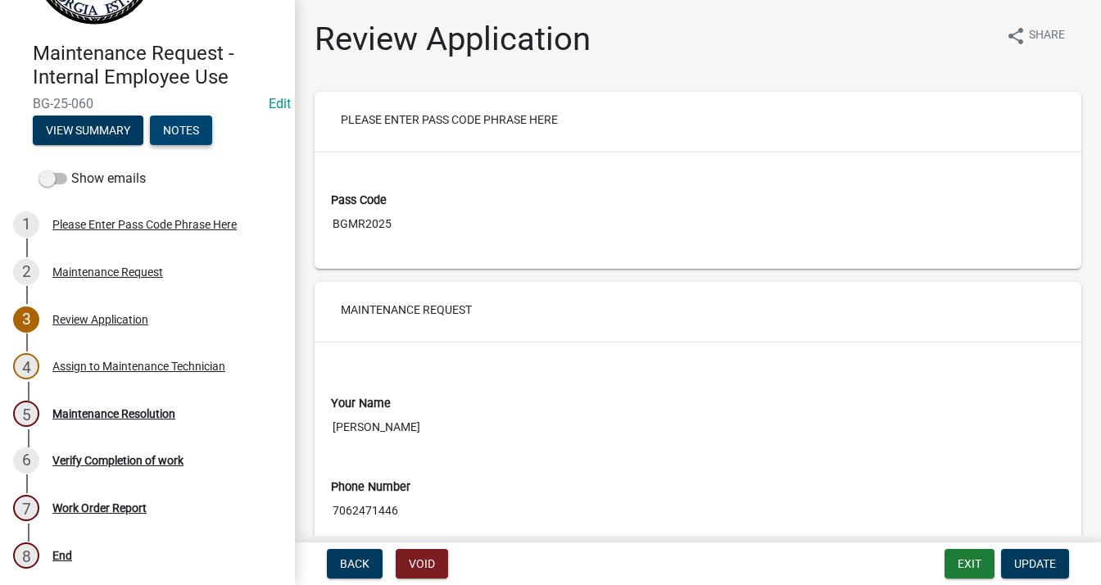
click at [166, 130] on button "Notes" at bounding box center [181, 130] width 62 height 29
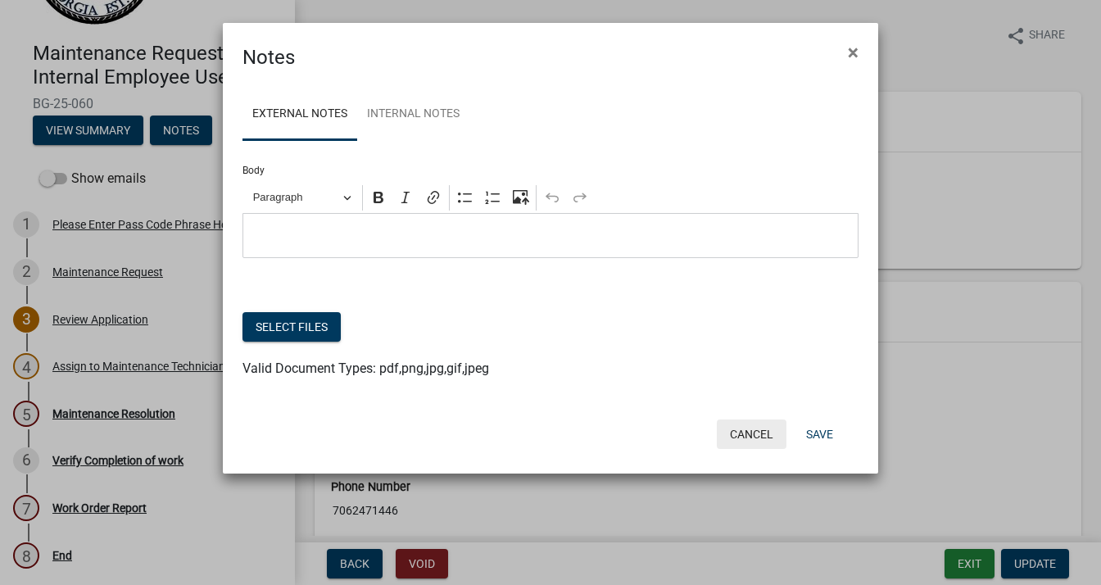
click at [765, 433] on button "Cancel" at bounding box center [752, 433] width 70 height 29
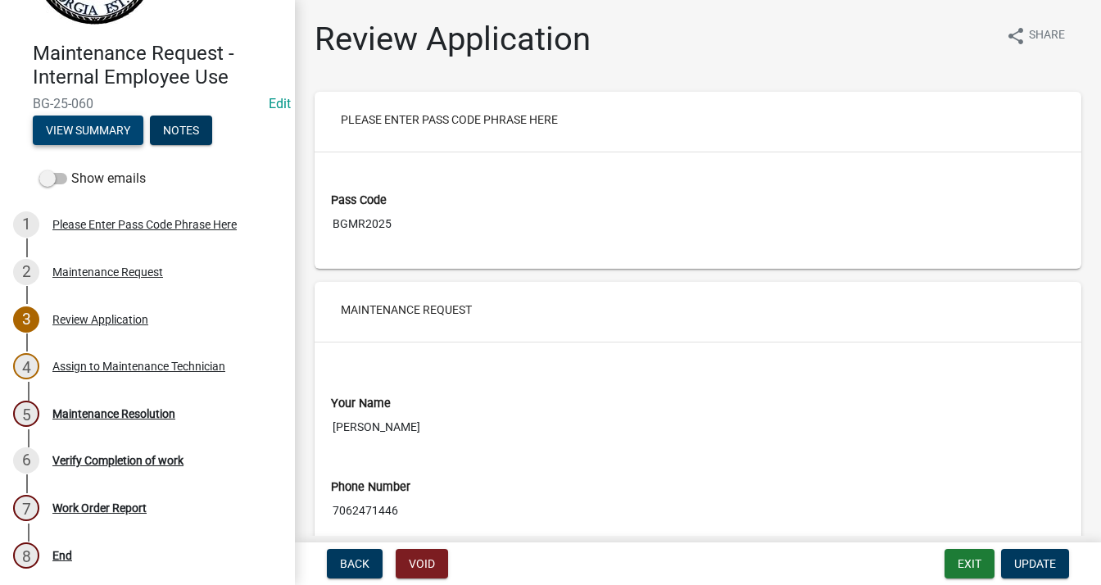
click at [84, 132] on button "View Summary" at bounding box center [88, 130] width 111 height 29
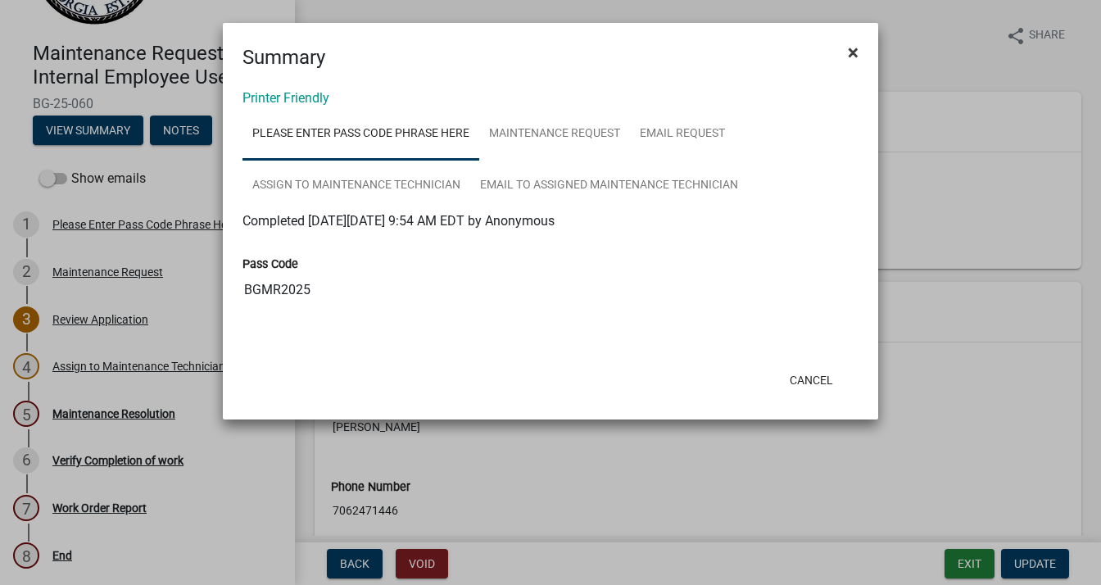
click at [845, 53] on button "×" at bounding box center [853, 52] width 37 height 46
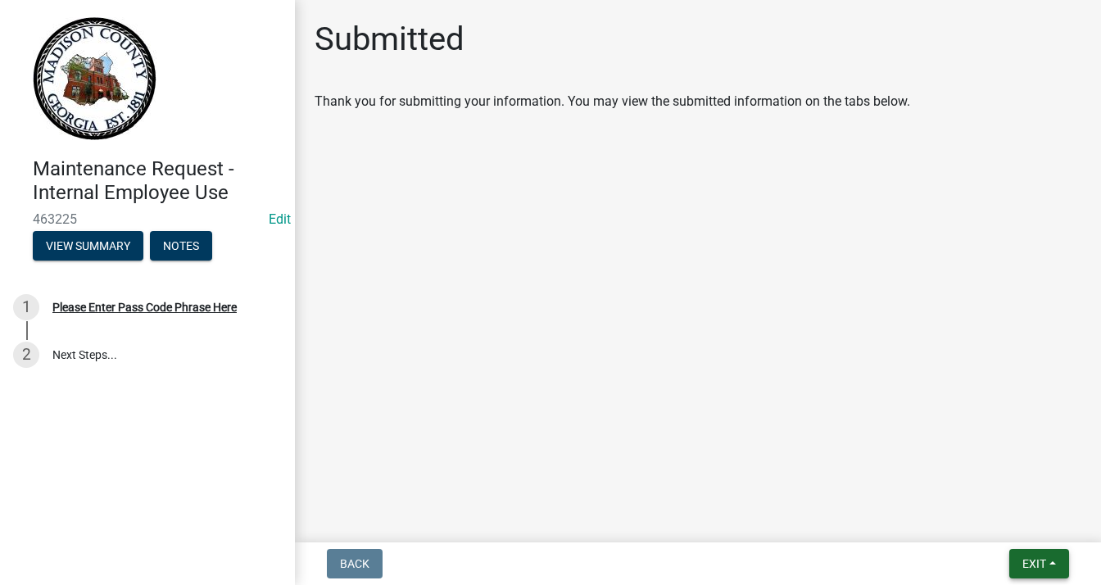
click at [1019, 555] on button "Exit" at bounding box center [1039, 563] width 60 height 29
click at [1000, 515] on button "Save & Exit" at bounding box center [1004, 520] width 131 height 39
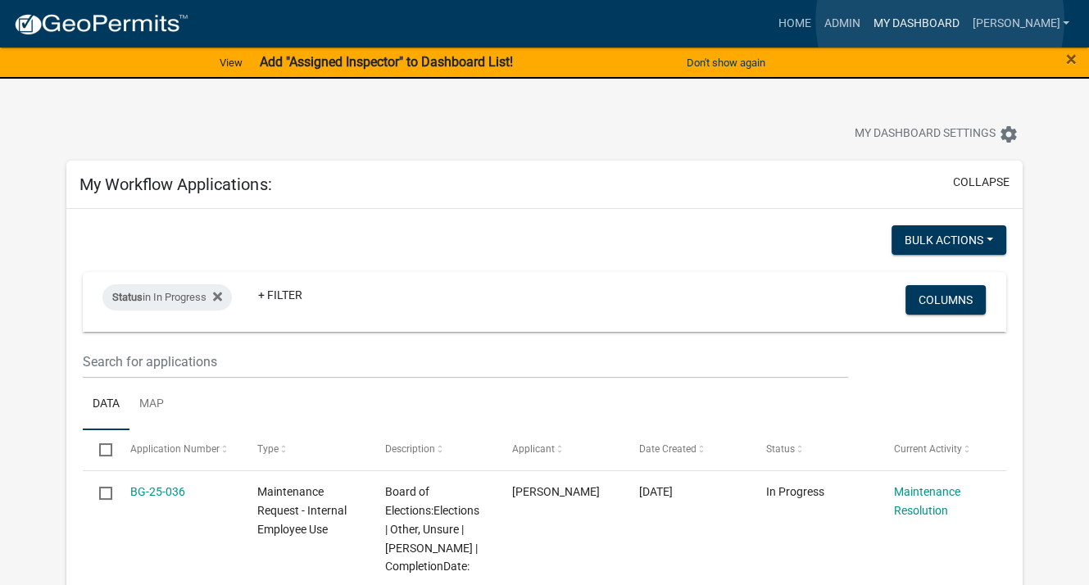
click at [940, 20] on link "My Dashboard" at bounding box center [915, 23] width 99 height 31
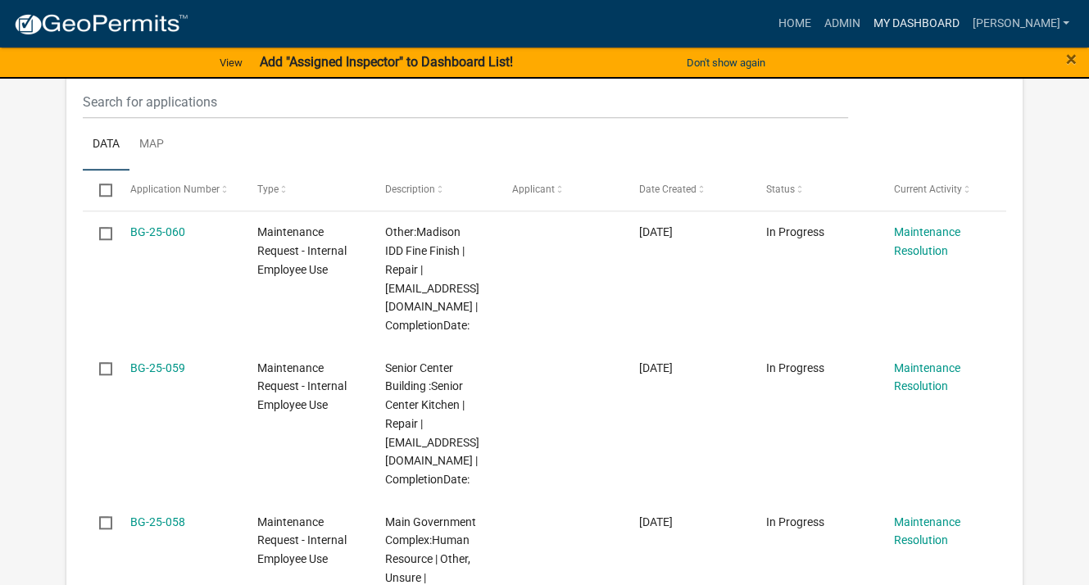
scroll to position [1229, 0]
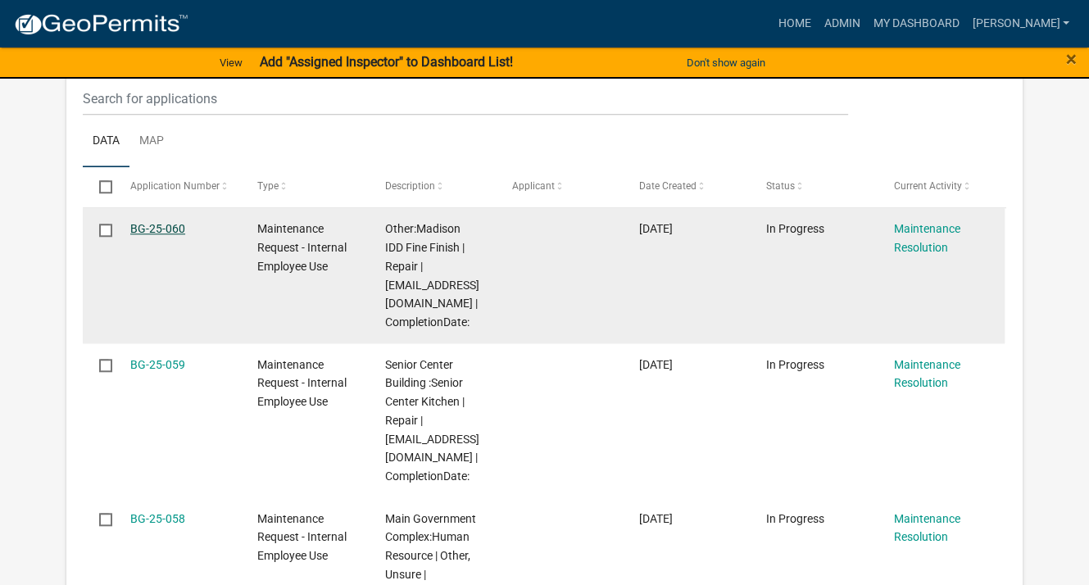
click at [155, 222] on link "BG-25-060" at bounding box center [157, 228] width 55 height 13
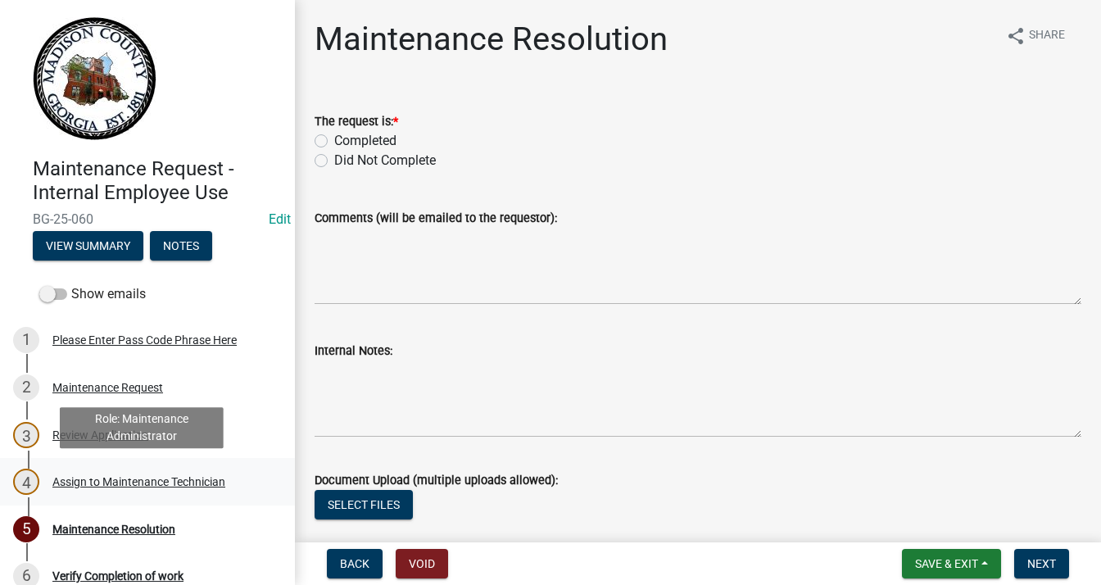
click at [103, 481] on div "Assign to Maintenance Technician" at bounding box center [138, 481] width 173 height 11
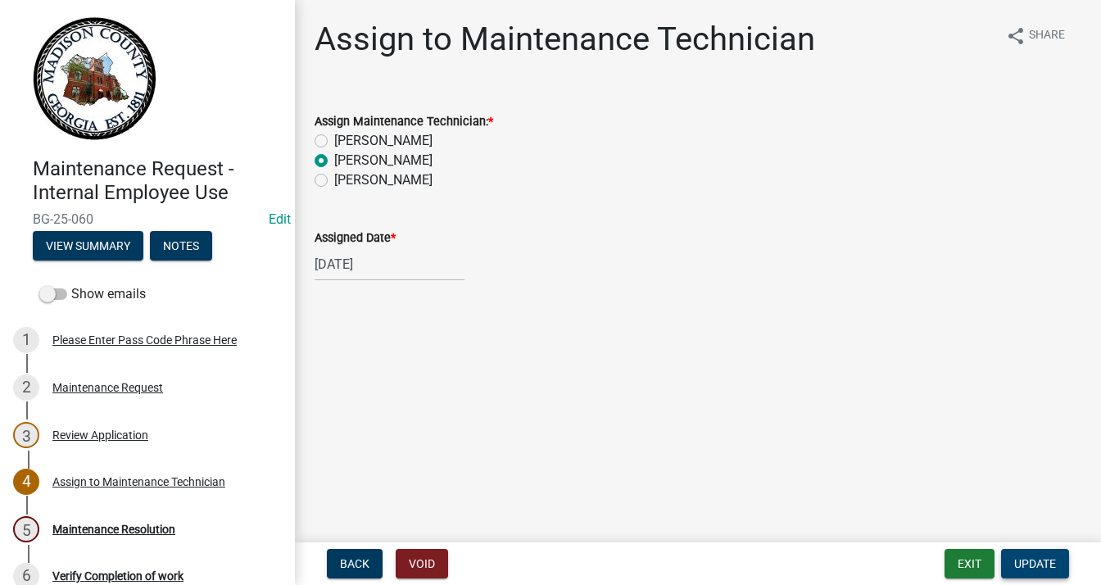
click at [1043, 565] on span "Update" at bounding box center [1035, 563] width 42 height 13
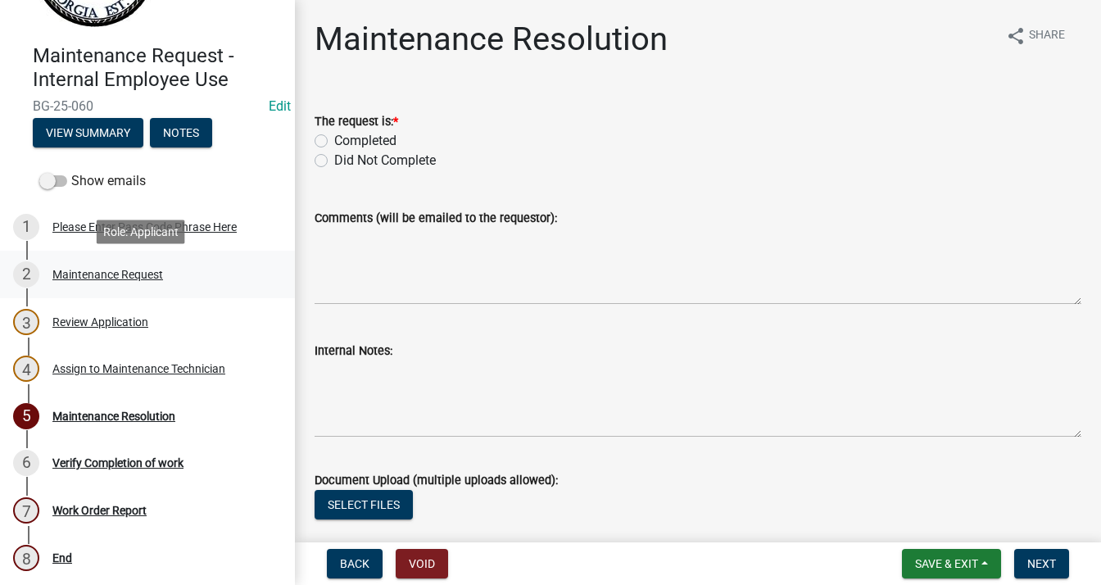
scroll to position [116, 0]
